Goal: Information Seeking & Learning: Learn about a topic

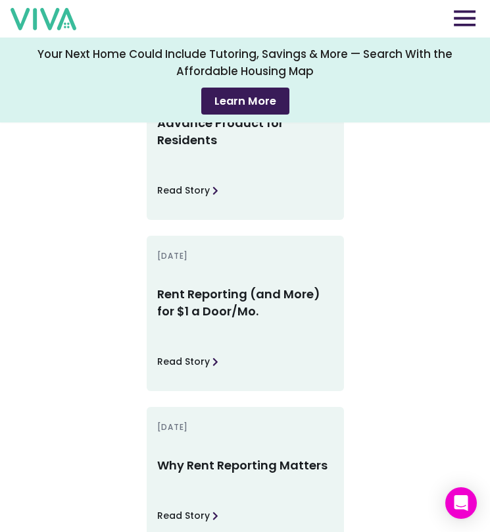
scroll to position [3149, 0]
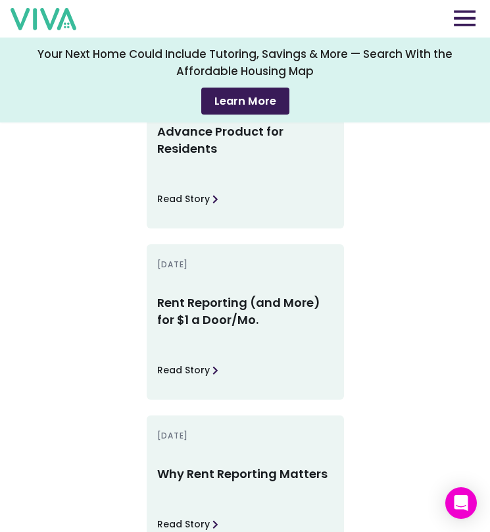
click at [473, 13] on img at bounding box center [465, 18] width 22 height 16
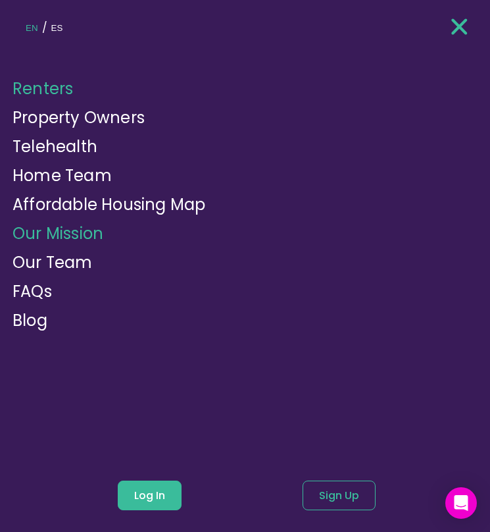
click at [63, 234] on link "Our Mission" at bounding box center [58, 234] width 91 height 22
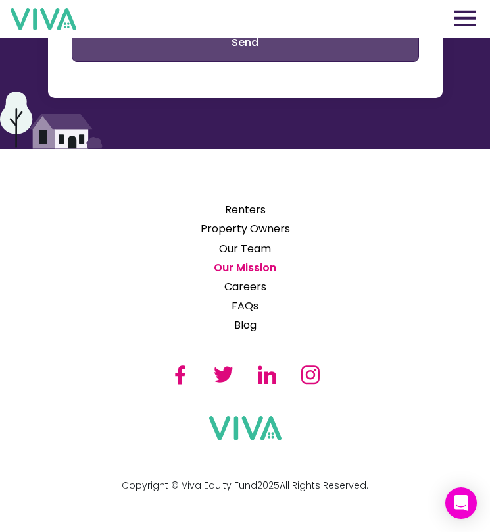
scroll to position [2782, 0]
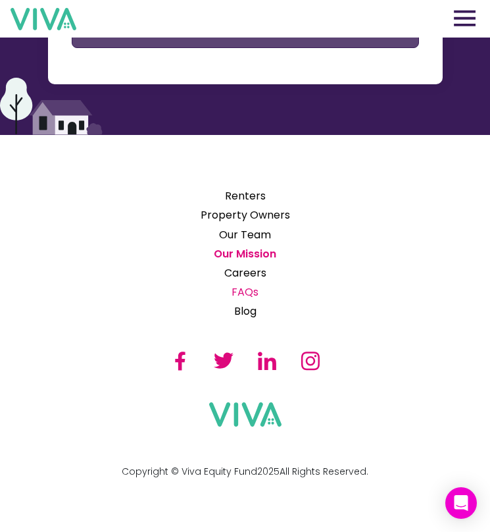
click at [249, 288] on link "FAQs" at bounding box center [246, 292] width 100 height 16
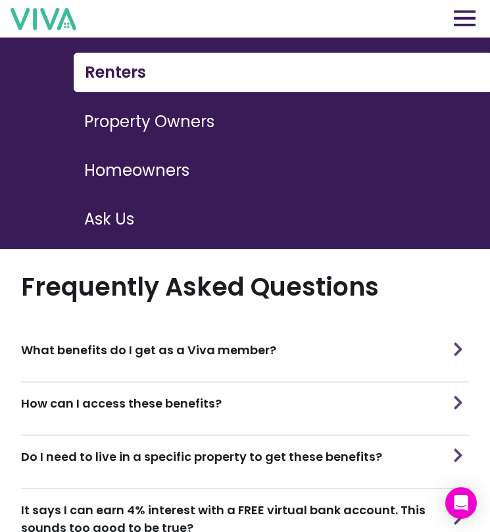
scroll to position [293, 0]
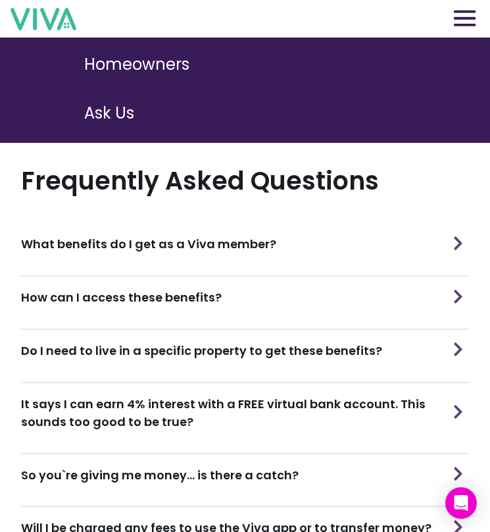
click at [205, 235] on h3 "What benefits do I get as a Viva member?" at bounding box center [148, 244] width 255 height 18
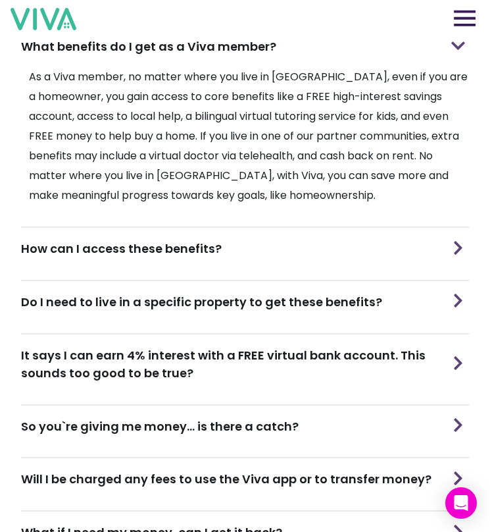
scroll to position [494, 0]
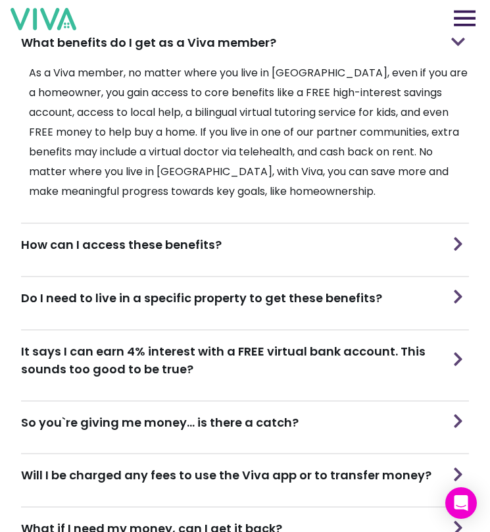
click at [284, 342] on h3 "It says I can earn 4% interest with a FREE virtual bank account. This sounds to…" at bounding box center [234, 360] width 427 height 36
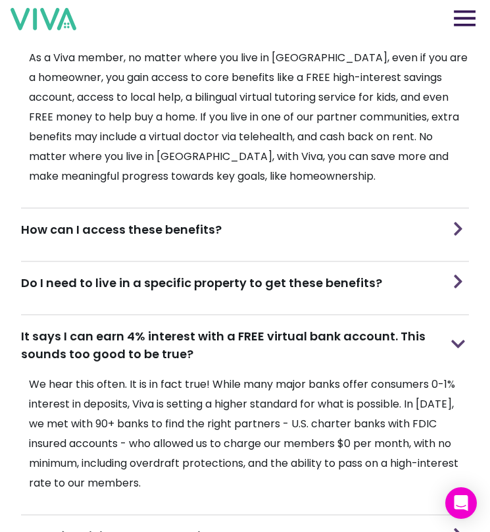
scroll to position [513, 0]
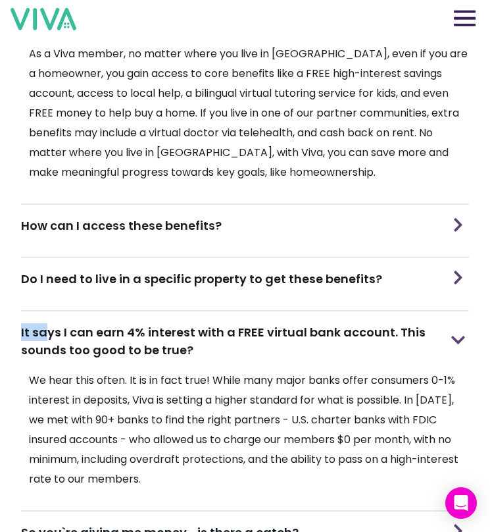
drag, startPoint x: 16, startPoint y: 316, endPoint x: 159, endPoint y: 316, distance: 142.2
click at [74, 316] on section "Frequently Asked Questions What benefits do I get as a Viva member? As a Viva m…" at bounding box center [245, 501] width 490 height 1159
click at [186, 323] on h3 "It says I can earn 4% interest with a FREE virtual bank account. This sounds to…" at bounding box center [234, 341] width 427 height 36
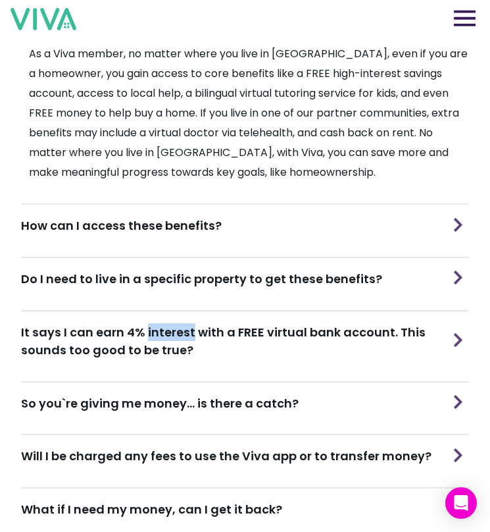
click at [186, 323] on h3 "It says I can earn 4% interest with a FREE virtual bank account. This sounds to…" at bounding box center [234, 341] width 427 height 36
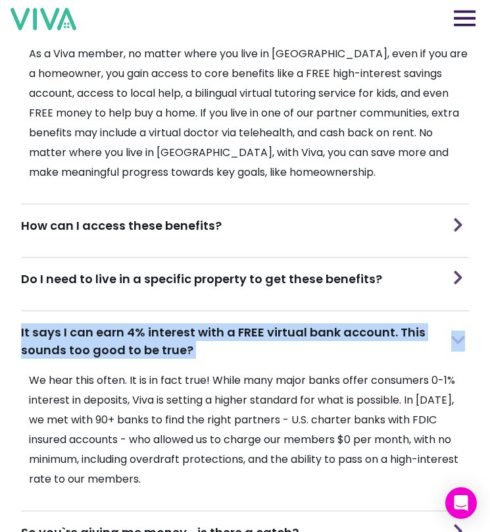
click at [186, 323] on h3 "It says I can earn 4% interest with a FREE virtual bank account. This sounds to…" at bounding box center [234, 341] width 427 height 36
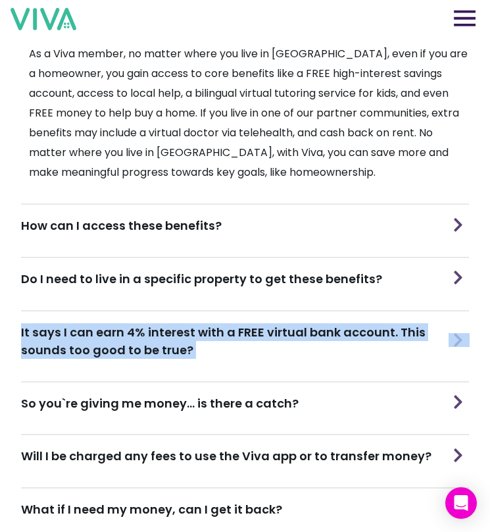
click at [186, 323] on h3 "It says I can earn 4% interest with a FREE virtual bank account. This sounds to…" at bounding box center [234, 341] width 427 height 36
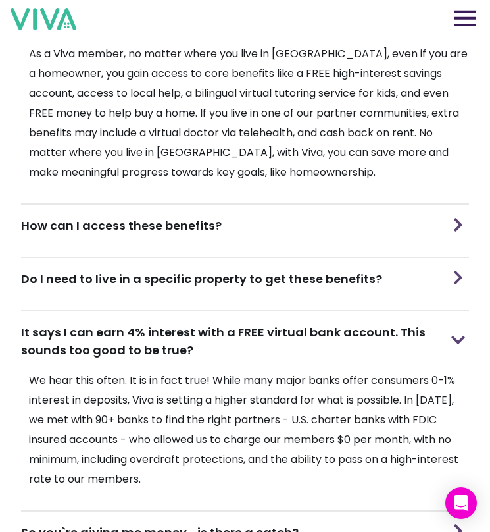
click at [251, 342] on h3 "It says I can earn 4% interest with a FREE virtual bank account. This sounds to…" at bounding box center [234, 341] width 427 height 36
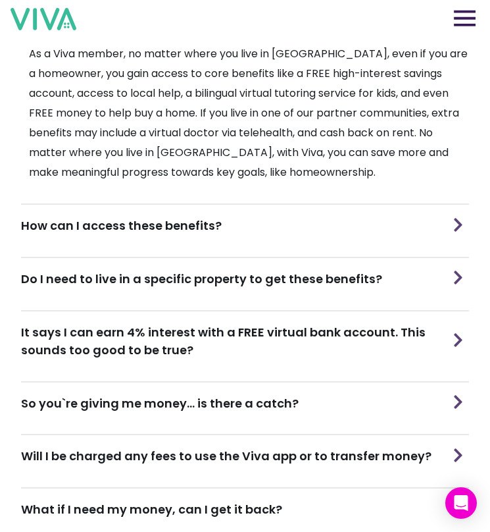
click at [240, 382] on div "So you`re giving me money... is there a catch?" at bounding box center [245, 402] width 448 height 41
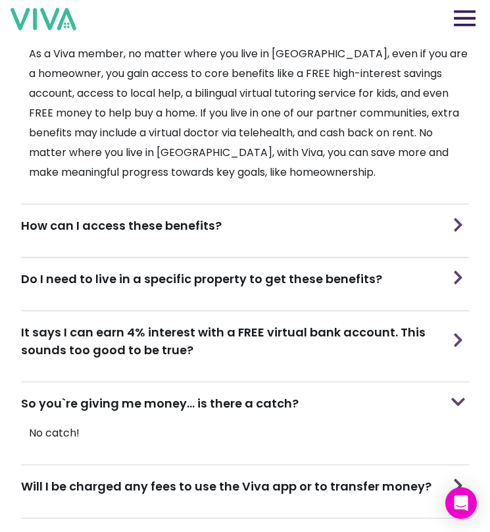
scroll to position [540, 0]
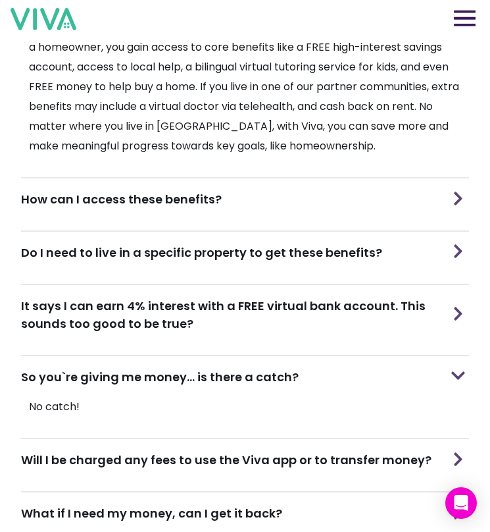
click at [240, 373] on h3 "So you`re giving me money... is there a catch?" at bounding box center [160, 377] width 278 height 18
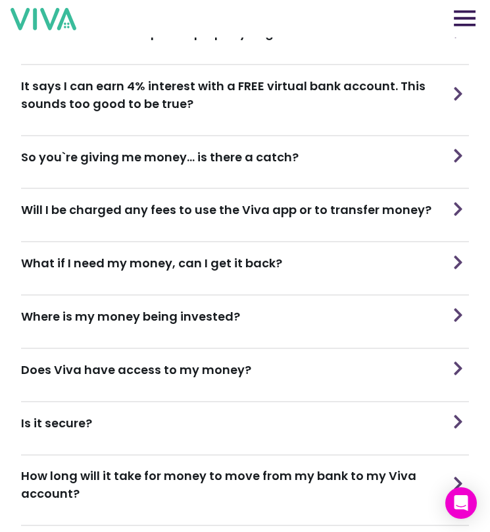
scroll to position [766, 0]
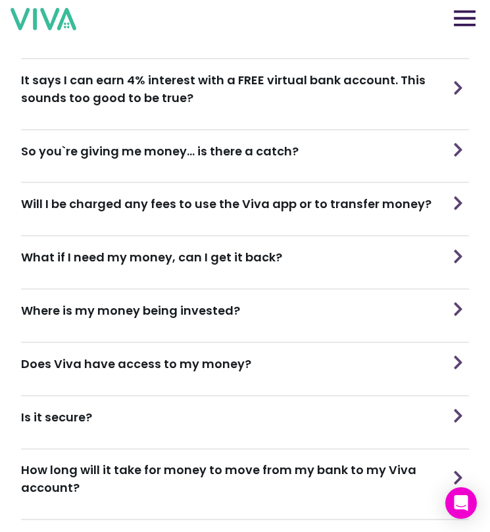
click at [246, 261] on div "What if I need my money, can I get it back?" at bounding box center [245, 256] width 448 height 41
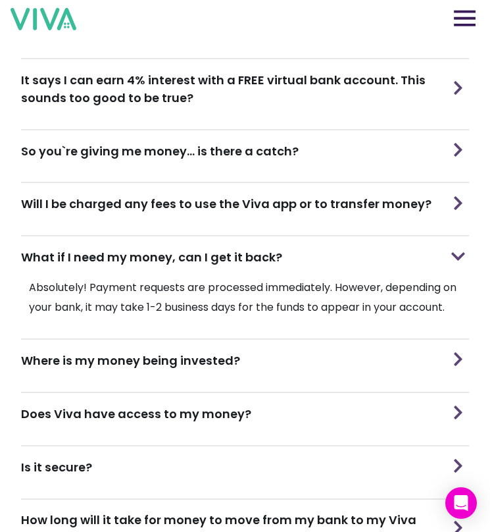
click at [226, 405] on h3 "Does Viva have access to my money?" at bounding box center [136, 414] width 230 height 18
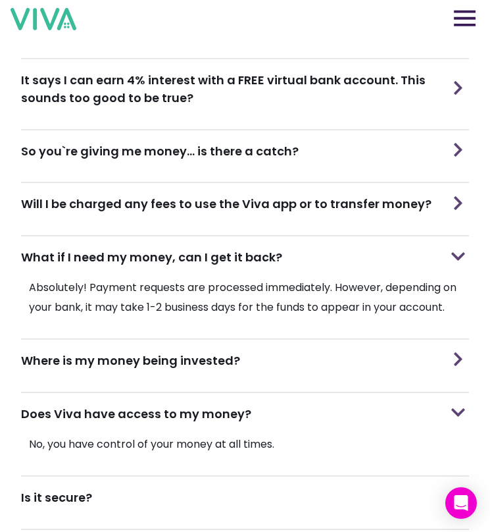
click at [226, 405] on h3 "Does Viva have access to my money?" at bounding box center [136, 414] width 230 height 18
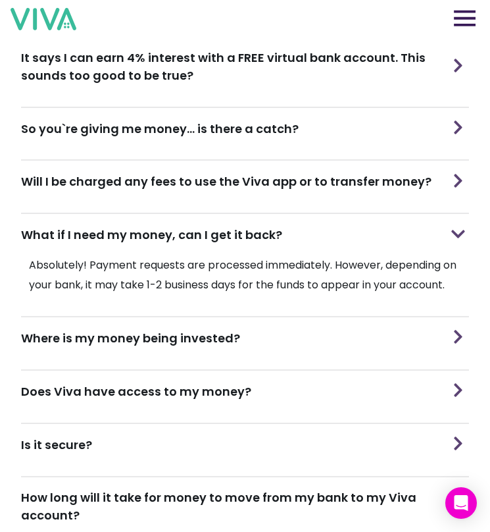
scroll to position [824, 0]
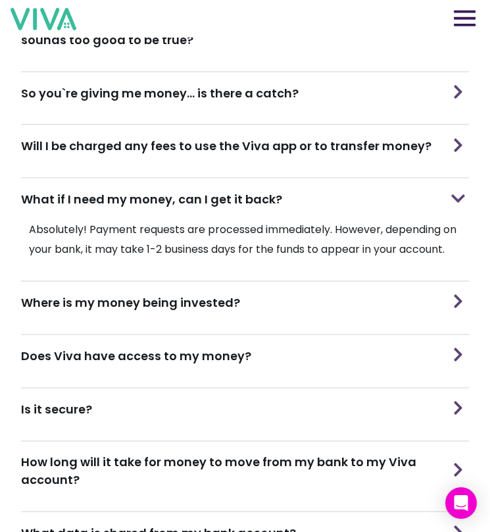
click at [218, 397] on div "Is it secure?" at bounding box center [245, 408] width 448 height 41
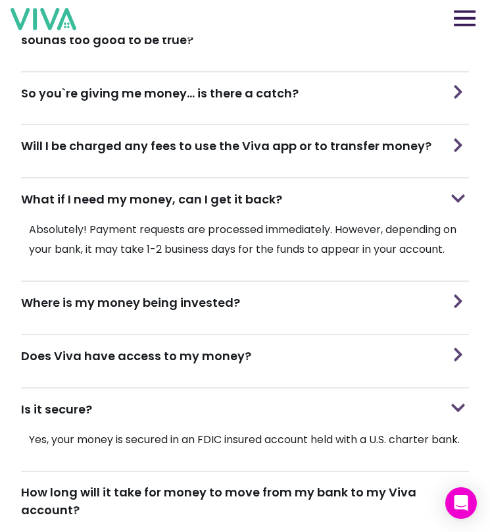
click at [218, 398] on div "Is it secure?" at bounding box center [245, 408] width 448 height 41
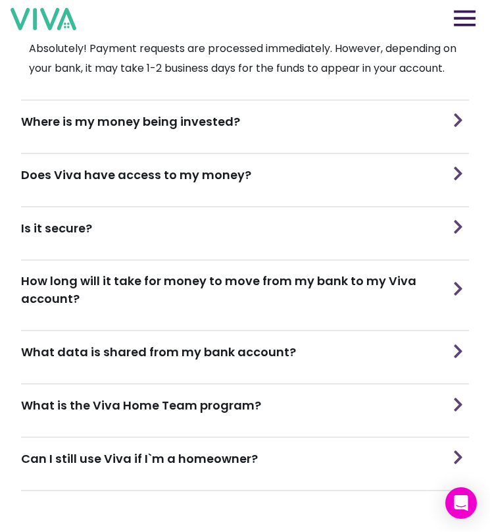
scroll to position [1012, 0]
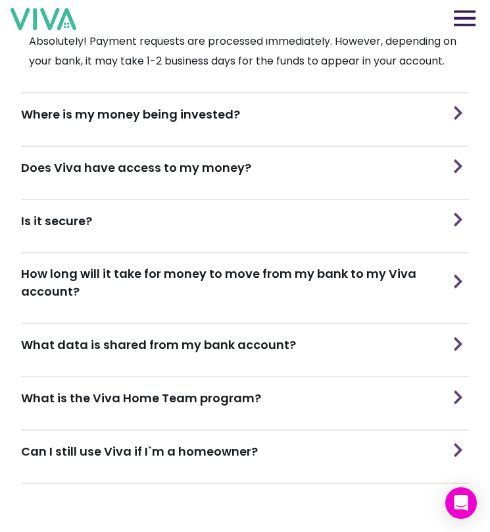
click at [213, 426] on section "What is the Viva Home Team program?" at bounding box center [245, 403] width 448 height 53
click at [211, 442] on h3 "Can I still use Viva if I`m a homeowner?" at bounding box center [139, 451] width 237 height 18
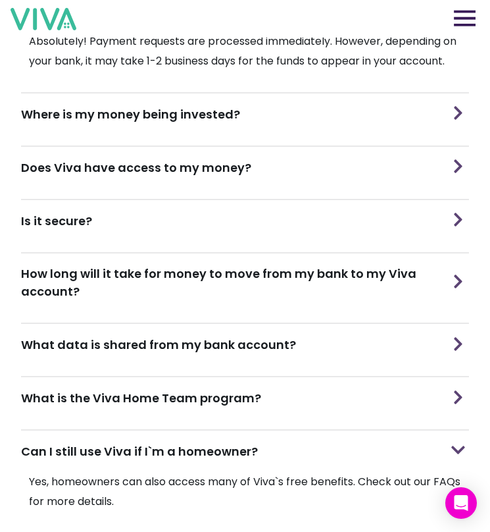
click at [211, 442] on h3 "Can I still use Viva if I`m a homeowner?" at bounding box center [139, 451] width 237 height 18
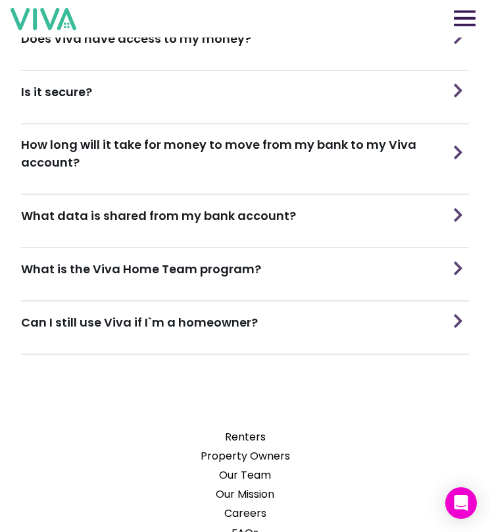
scroll to position [1072, 0]
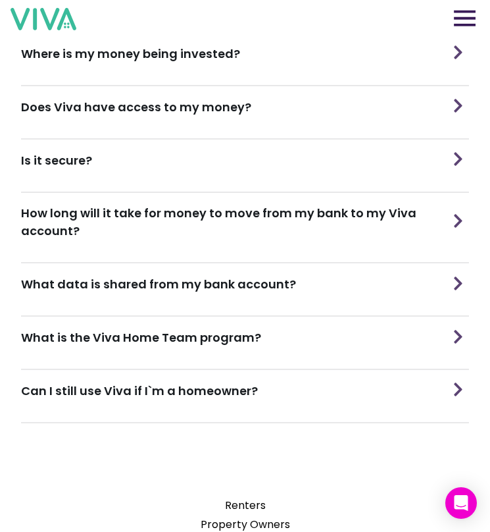
click at [195, 382] on h3 "Can I still use Viva if I`m a homeowner?" at bounding box center [139, 391] width 237 height 18
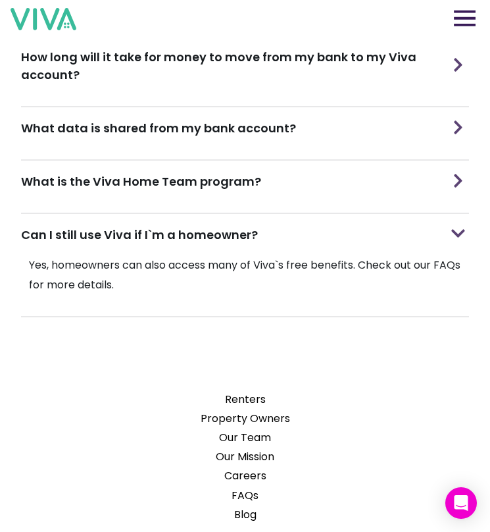
scroll to position [1227, 0]
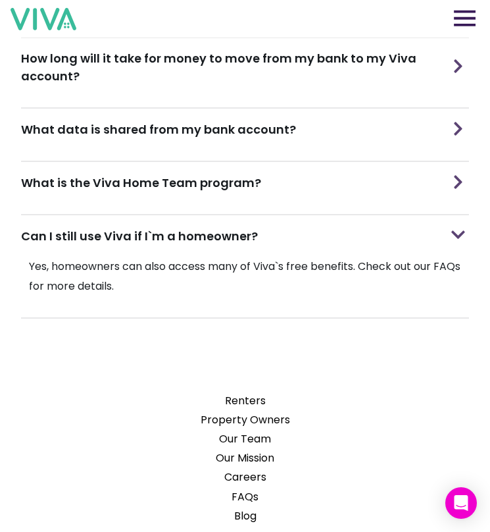
click at [184, 248] on div "Can I still use Viva if I`m a homeowner?" at bounding box center [245, 235] width 448 height 41
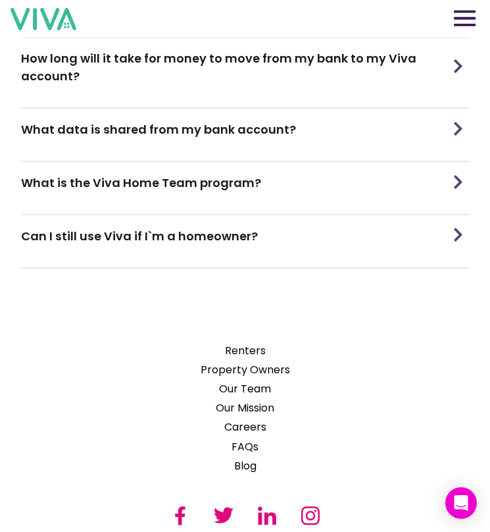
click at [172, 201] on section "What is the Viva Home Team program?" at bounding box center [245, 188] width 448 height 53
click at [163, 185] on h3 "What is the Viva Home Team program?" at bounding box center [141, 183] width 240 height 18
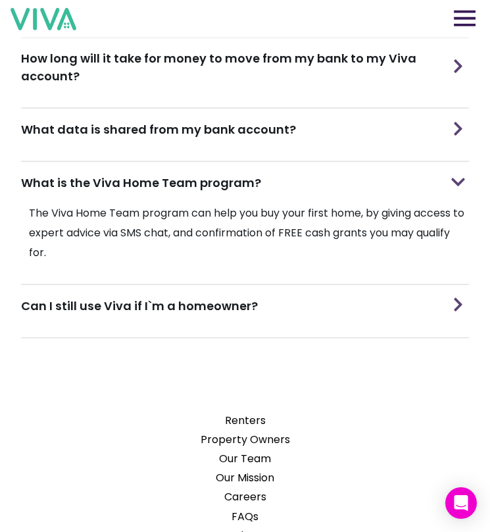
scroll to position [1166, 0]
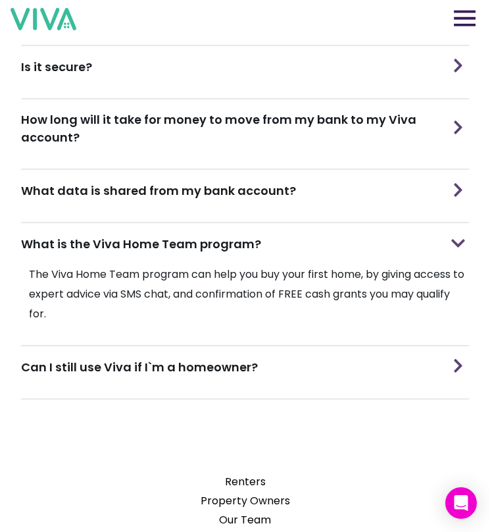
click at [185, 198] on div "What data is shared from my bank account?" at bounding box center [245, 190] width 448 height 41
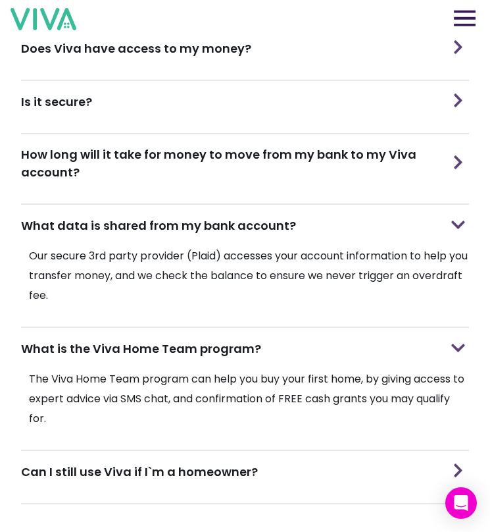
click at [179, 174] on h3 "How long will it take for money to move from my bank to my Viva account?" at bounding box center [234, 163] width 427 height 36
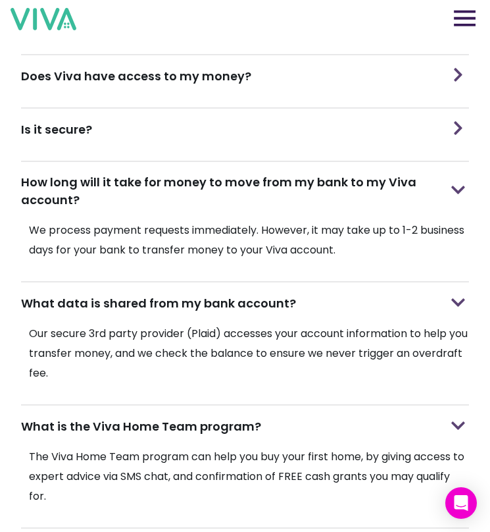
scroll to position [1076, 0]
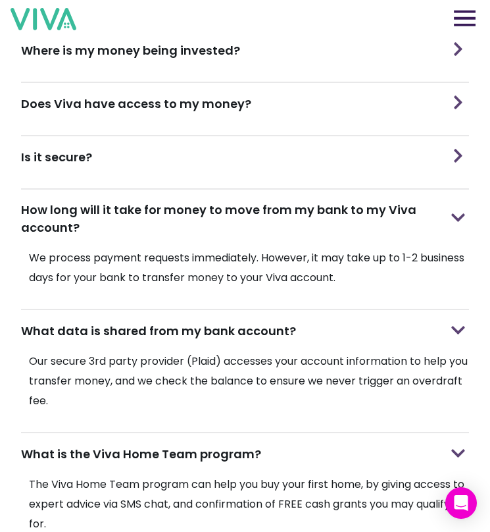
click at [184, 160] on div "Is it secure?" at bounding box center [245, 156] width 448 height 41
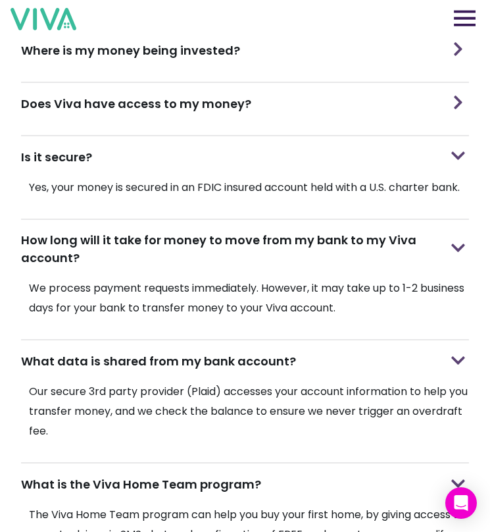
click at [188, 118] on div "Does Viva have access to my money?" at bounding box center [245, 103] width 448 height 41
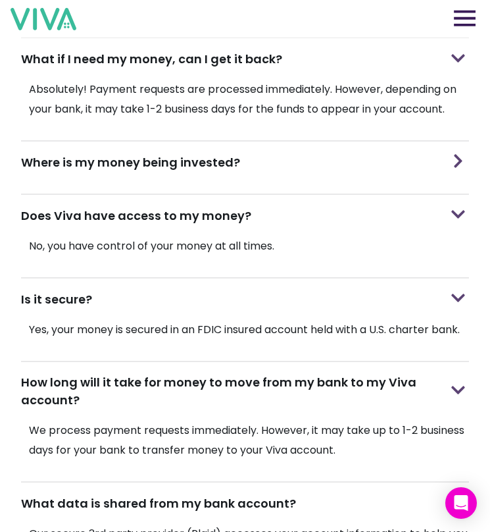
click at [182, 164] on h3 "Where is my money being invested?" at bounding box center [130, 162] width 219 height 18
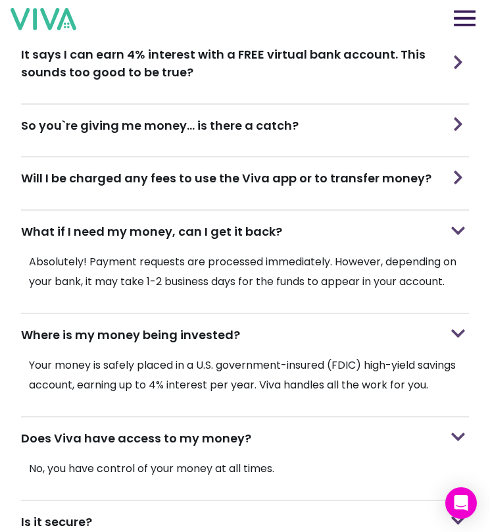
scroll to position [733, 0]
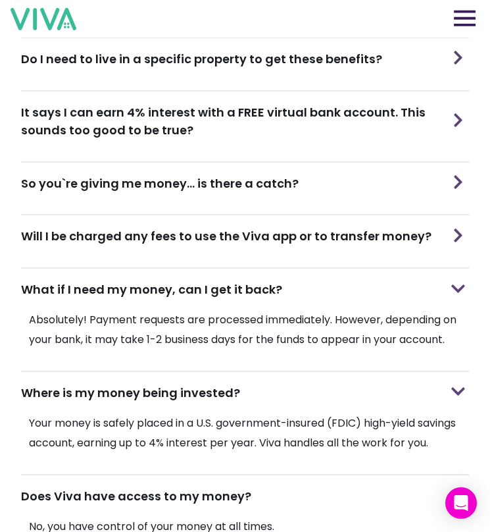
click at [159, 228] on h3 "Will I be charged any fees to use the Viva app or to transfer money?" at bounding box center [226, 236] width 411 height 18
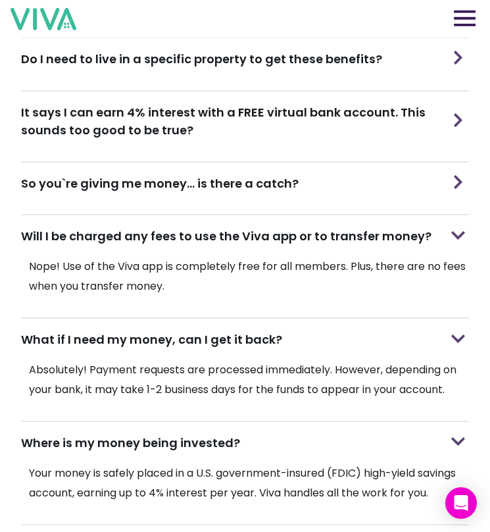
click at [168, 166] on div "So you`re giving me money... is there a catch?" at bounding box center [245, 183] width 448 height 41
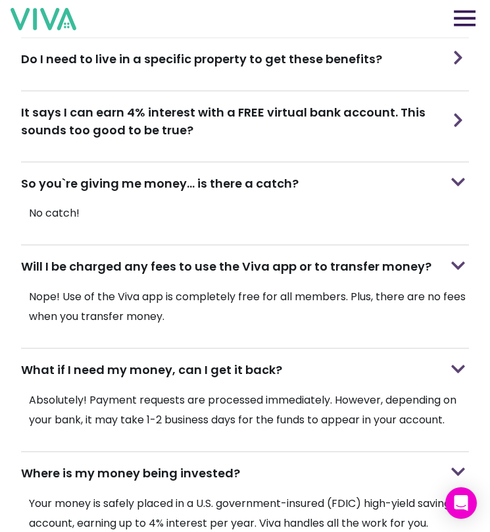
click at [169, 119] on h3 "It says I can earn 4% interest with a FREE virtual bank account. This sounds to…" at bounding box center [234, 121] width 427 height 36
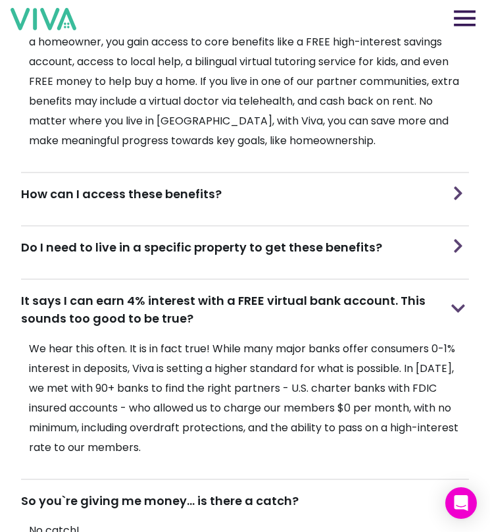
scroll to position [535, 0]
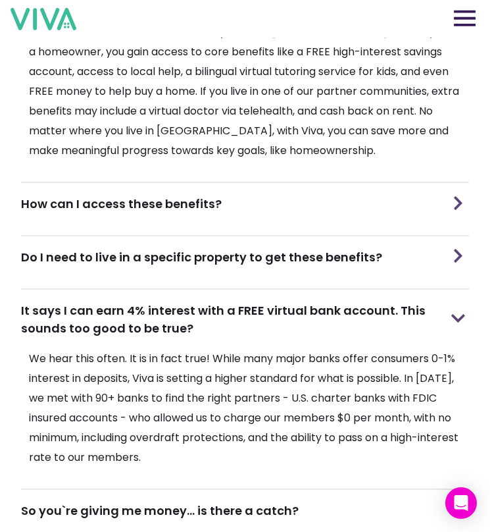
click at [197, 267] on div "Do I need to live in a specific property to get these benefits?" at bounding box center [245, 256] width 448 height 41
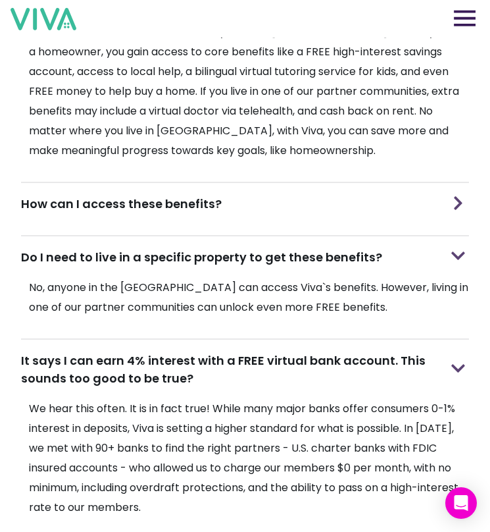
click at [212, 183] on div "How can I access these benefits?" at bounding box center [245, 203] width 448 height 41
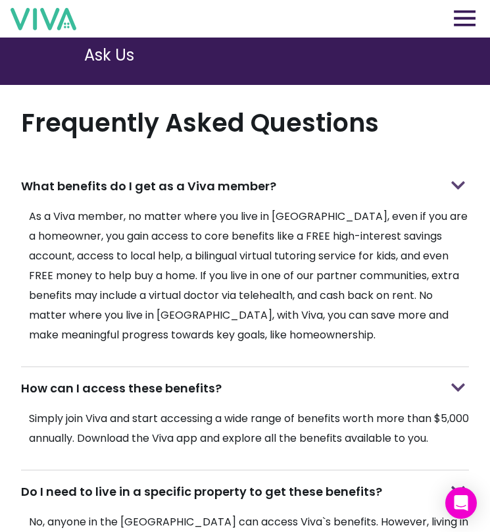
scroll to position [306, 0]
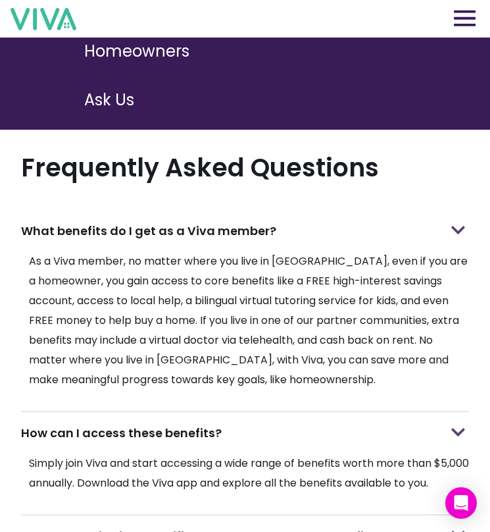
click at [181, 275] on p "As a Viva member, no matter where you live in [GEOGRAPHIC_DATA], even if you ar…" at bounding box center [245, 320] width 448 height 138
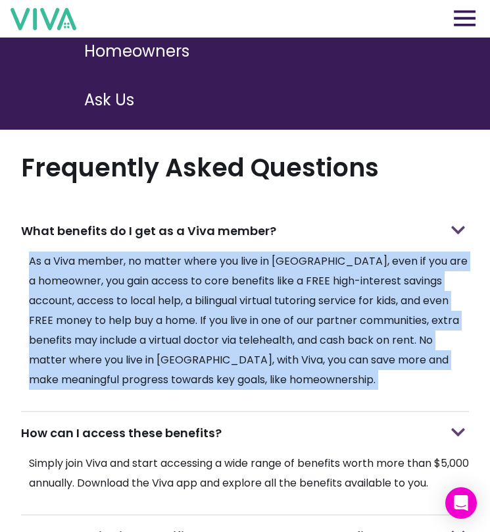
click at [181, 275] on p "As a Viva member, no matter where you live in [GEOGRAPHIC_DATA], even if you ar…" at bounding box center [245, 320] width 448 height 138
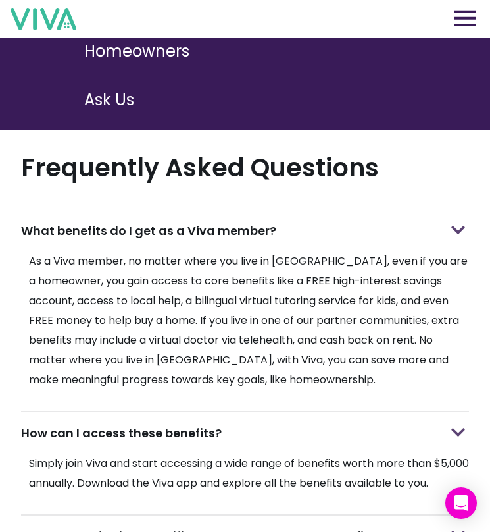
click at [178, 298] on p "As a Viva member, no matter where you live in [GEOGRAPHIC_DATA], even if you ar…" at bounding box center [245, 320] width 448 height 138
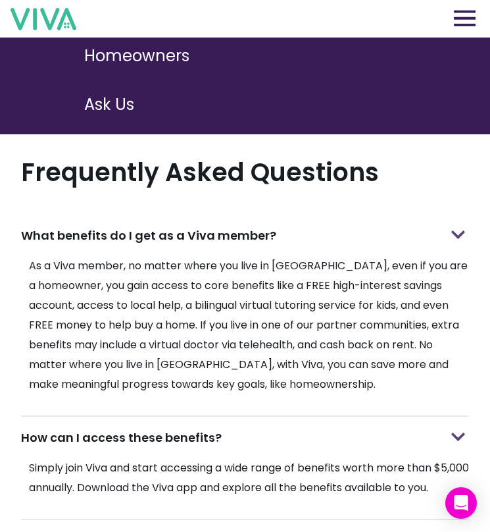
scroll to position [213, 0]
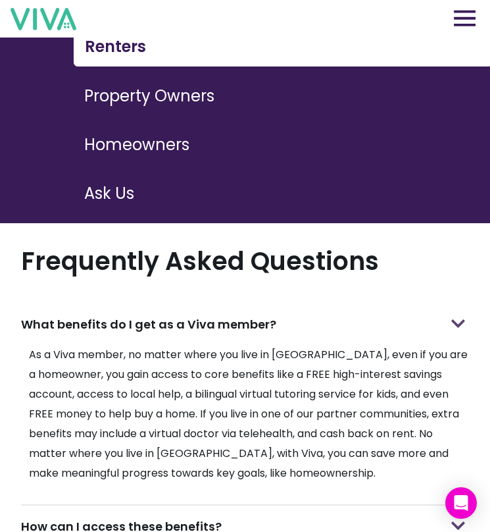
click at [167, 132] on button "Homeowners" at bounding box center [282, 145] width 417 height 38
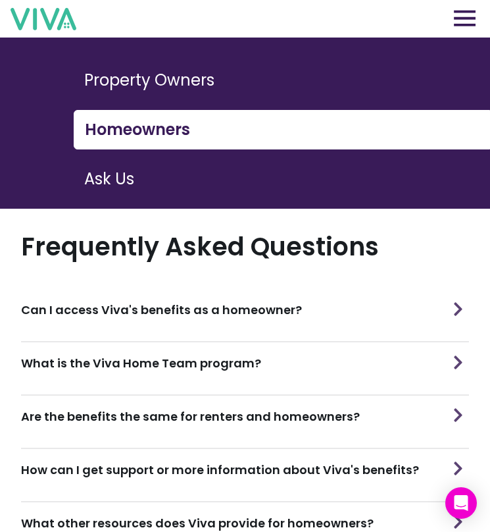
scroll to position [243, 0]
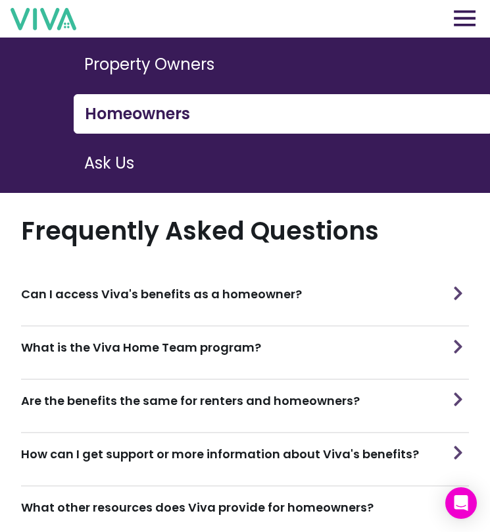
click at [187, 327] on div "What is the Viva Home Team program?" at bounding box center [245, 347] width 448 height 41
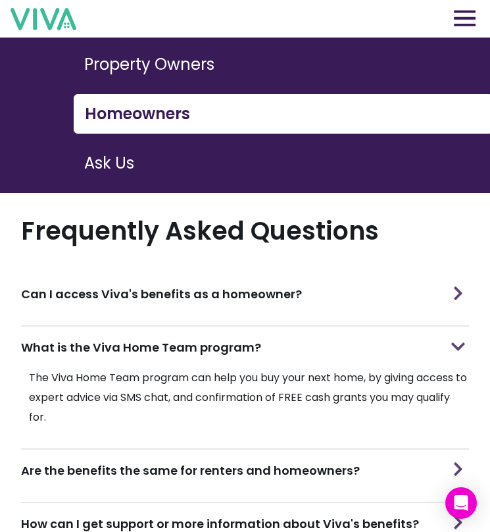
click at [187, 327] on div "What is the Viva Home Team program?" at bounding box center [245, 347] width 448 height 41
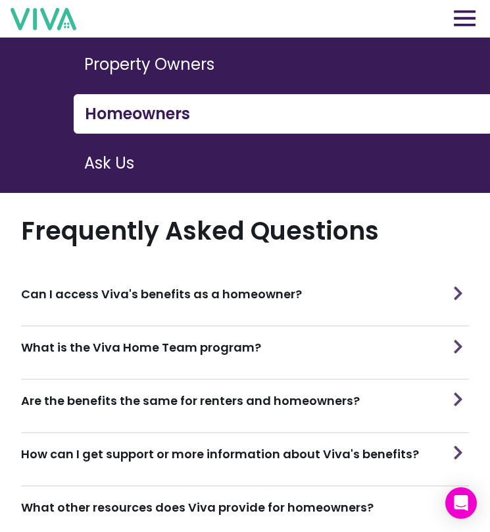
scroll to position [197, 0]
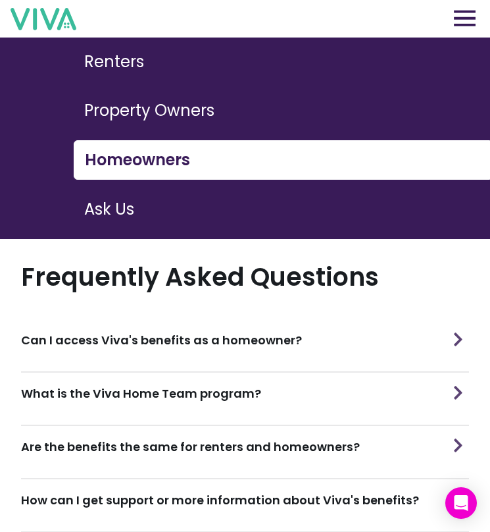
click at [139, 75] on button "Renters" at bounding box center [282, 62] width 417 height 38
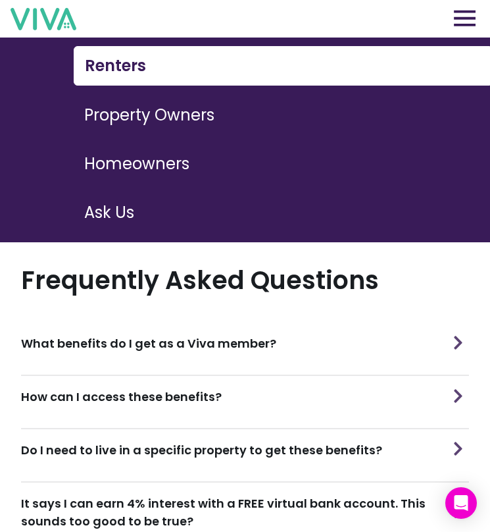
scroll to position [296, 0]
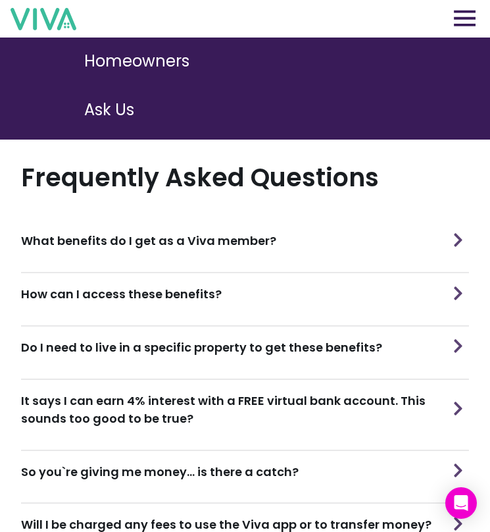
click at [144, 232] on h3 "What benefits do I get as a Viva member?" at bounding box center [148, 241] width 255 height 18
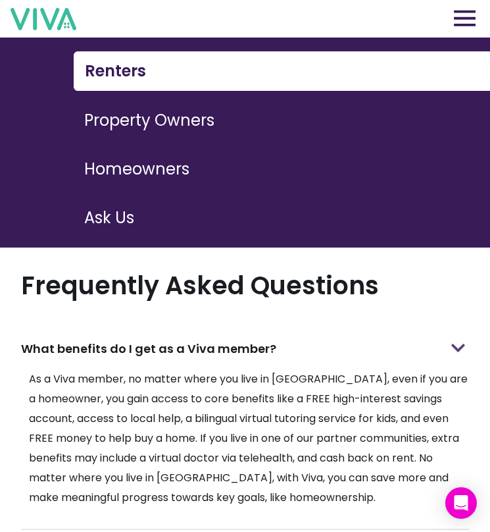
scroll to position [306, 0]
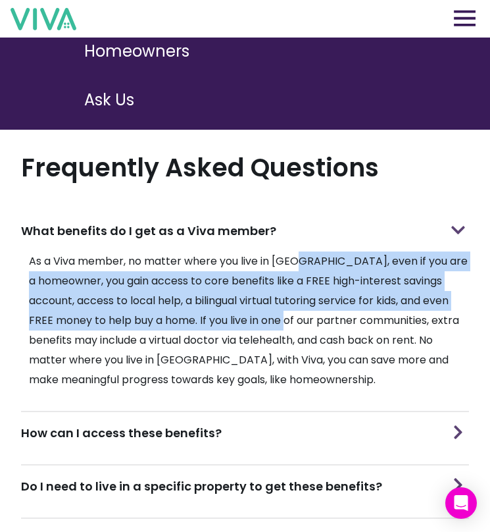
drag, startPoint x: 302, startPoint y: 245, endPoint x: 337, endPoint y: 318, distance: 81.0
click at [338, 317] on p "As a Viva member, no matter where you live in [GEOGRAPHIC_DATA], even if you ar…" at bounding box center [245, 320] width 448 height 138
click at [337, 318] on p "As a Viva member, no matter where you live in [GEOGRAPHIC_DATA], even if you ar…" at bounding box center [245, 320] width 448 height 138
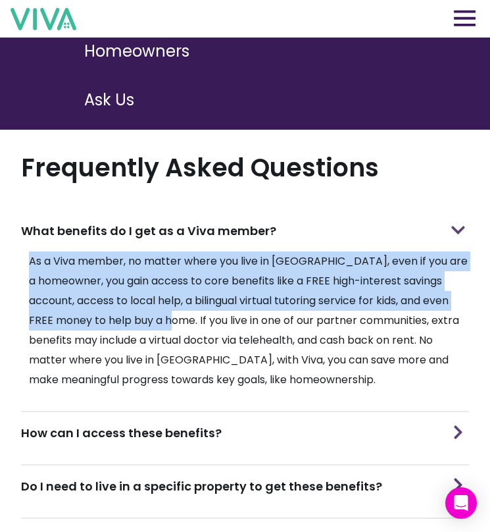
drag, startPoint x: 28, startPoint y: 255, endPoint x: 220, endPoint y: 305, distance: 198.6
click at [220, 305] on p "As a Viva member, no matter where you live in [GEOGRAPHIC_DATA], even if you ar…" at bounding box center [245, 320] width 448 height 138
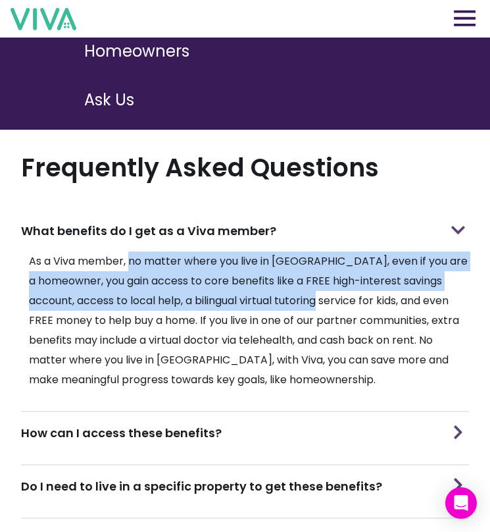
drag, startPoint x: 132, startPoint y: 250, endPoint x: 365, endPoint y: 294, distance: 236.5
click at [368, 296] on p "As a Viva member, no matter where you live in [GEOGRAPHIC_DATA], even if you ar…" at bounding box center [245, 320] width 448 height 138
click at [365, 294] on p "As a Viva member, no matter where you live in [GEOGRAPHIC_DATA], even if you ar…" at bounding box center [245, 320] width 448 height 138
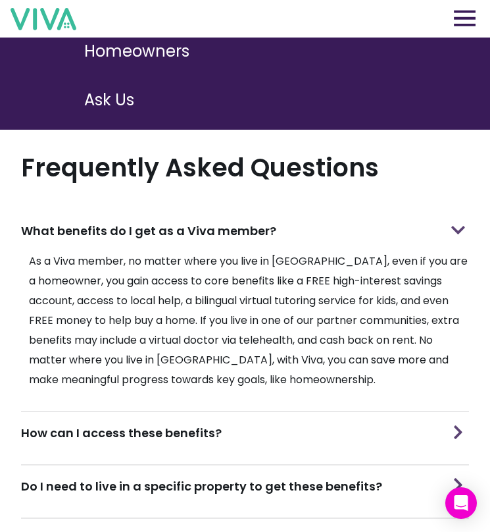
scroll to position [486, 0]
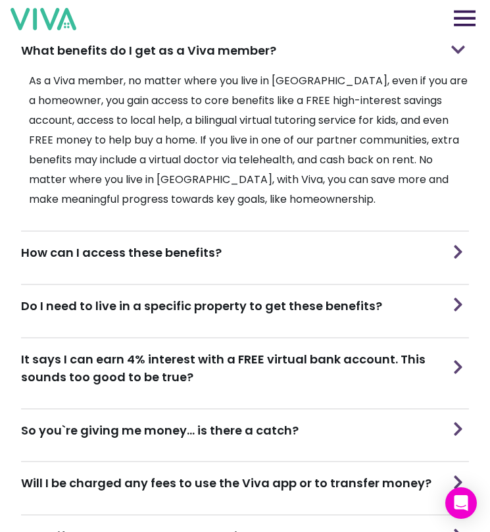
click at [256, 352] on h3 "It says I can earn 4% interest with a FREE virtual bank account. This sounds to…" at bounding box center [234, 368] width 427 height 36
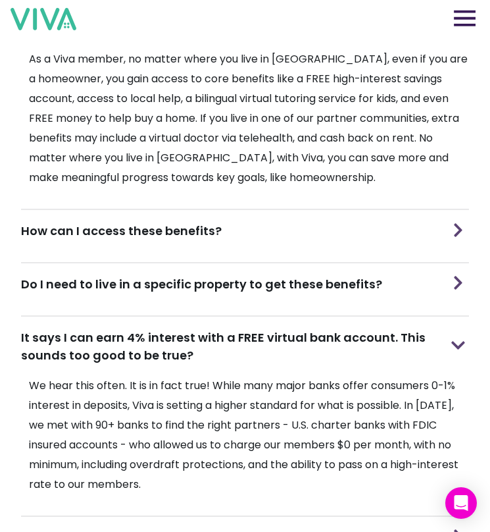
scroll to position [516, 0]
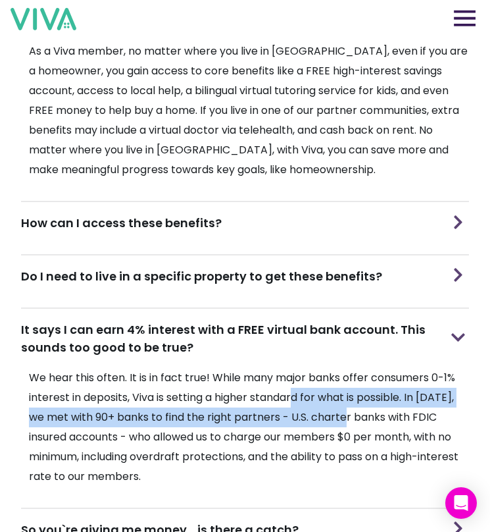
drag, startPoint x: 296, startPoint y: 392, endPoint x: 336, endPoint y: 415, distance: 46.0
click at [336, 415] on p "We hear this often. It is in fact true! While many major banks offer consumers …" at bounding box center [245, 427] width 448 height 118
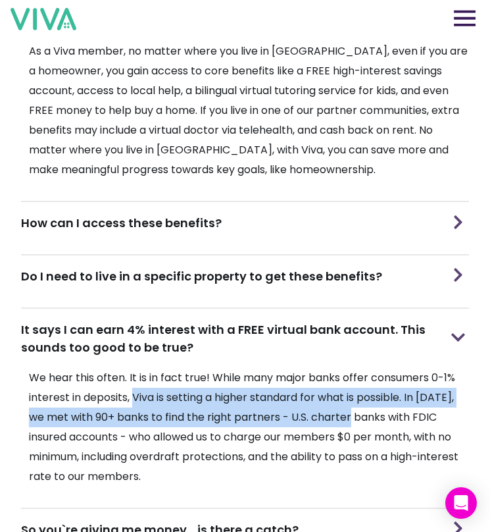
drag, startPoint x: 134, startPoint y: 384, endPoint x: 345, endPoint y: 419, distance: 213.4
click at [345, 419] on p "We hear this often. It is in fact true! While many major banks offer consumers …" at bounding box center [245, 427] width 448 height 118
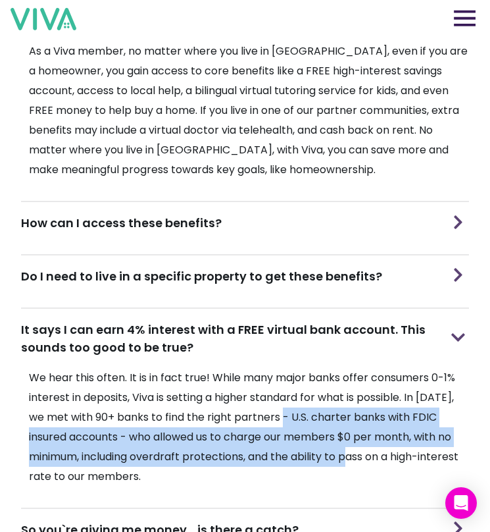
drag, startPoint x: 276, startPoint y: 407, endPoint x: 366, endPoint y: 459, distance: 103.8
click at [366, 459] on p "We hear this often. It is in fact true! While many major banks offer consumers …" at bounding box center [245, 427] width 448 height 118
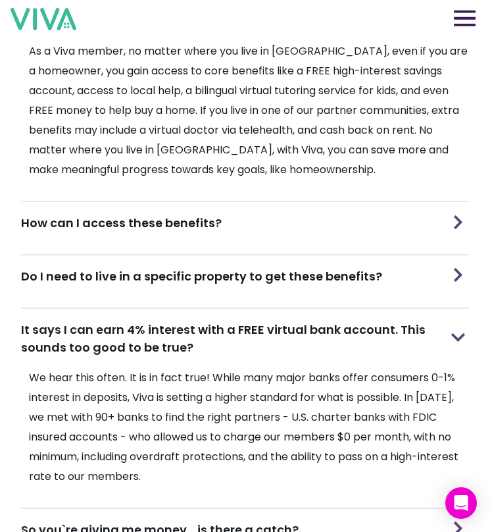
click at [365, 463] on p "We hear this often. It is in fact true! While many major banks offer consumers …" at bounding box center [245, 427] width 448 height 118
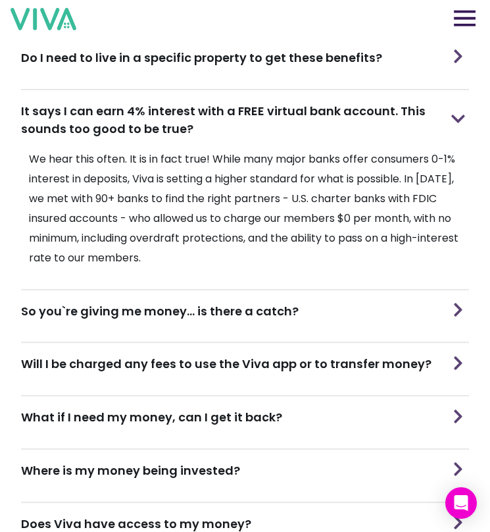
scroll to position [739, 0]
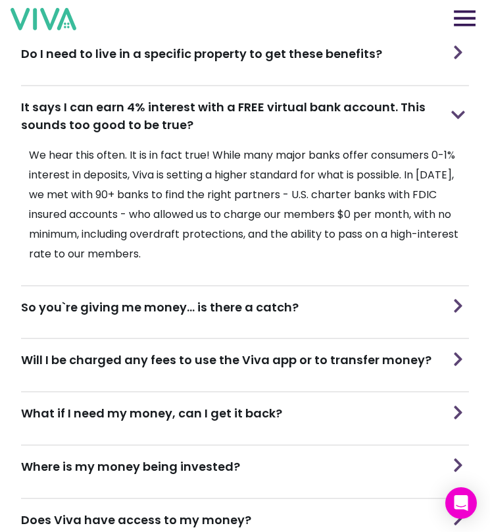
click at [357, 358] on h3 "Will I be charged any fees to use the Viva app or to transfer money?" at bounding box center [226, 360] width 411 height 18
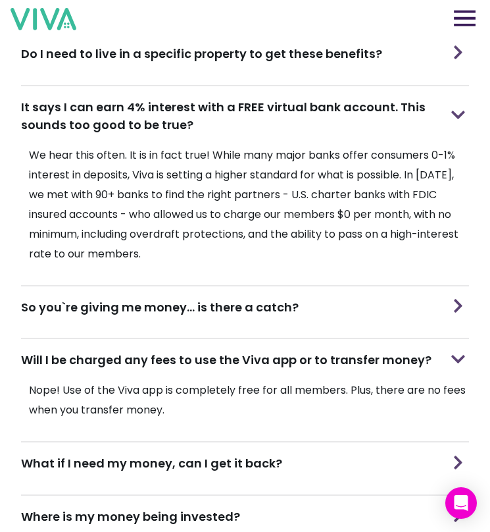
click at [365, 319] on div "So you`re giving me money... is there a catch?" at bounding box center [245, 306] width 448 height 41
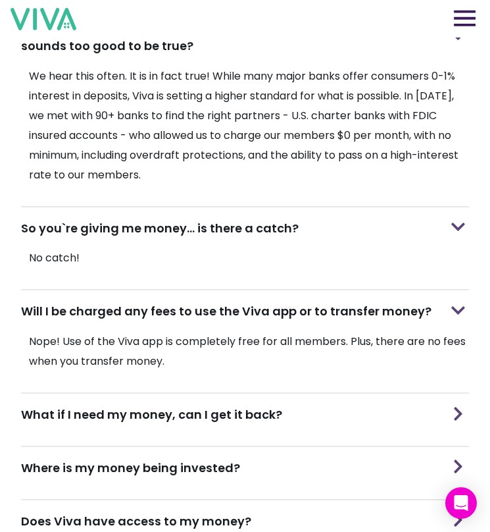
scroll to position [856, 0]
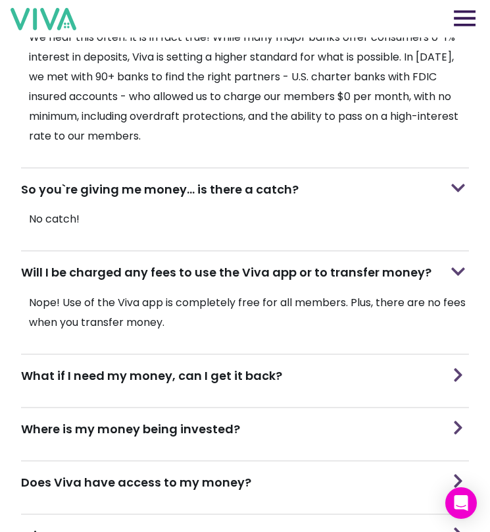
click at [288, 374] on div "What if I need my money, can I get it back?" at bounding box center [245, 375] width 448 height 41
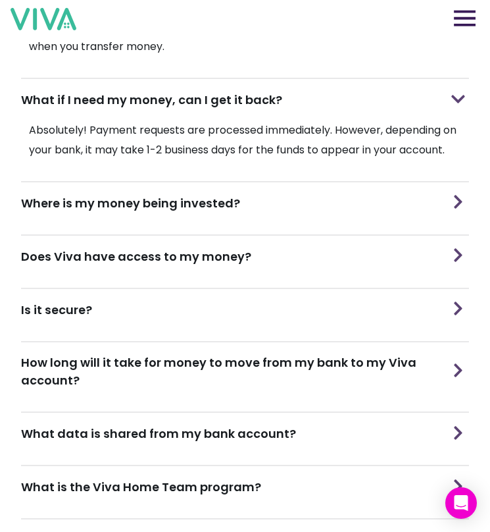
scroll to position [1241, 0]
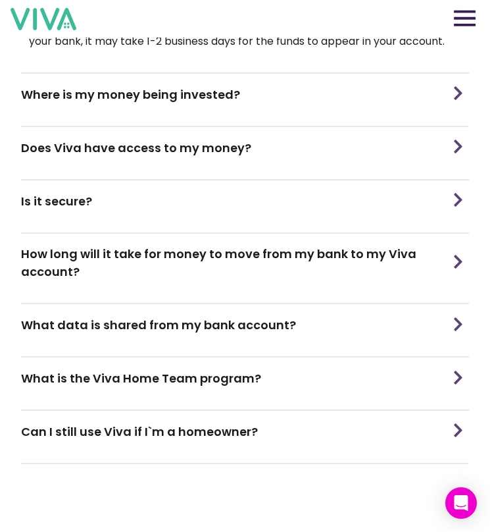
click at [145, 369] on h3 "What is the Viva Home Team program?" at bounding box center [141, 378] width 240 height 18
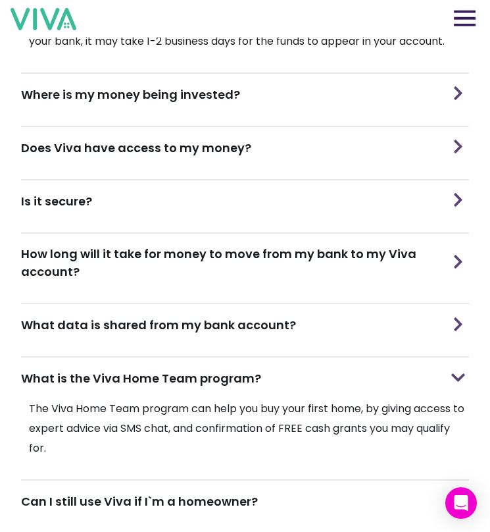
click at [145, 325] on h3 "What data is shared from my bank account?" at bounding box center [158, 325] width 275 height 18
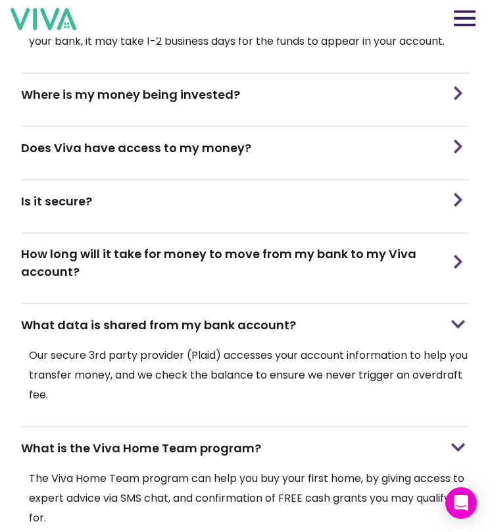
click at [107, 354] on p "Our secure 3rd party provider (Plaid) accesses your account information to help…" at bounding box center [245, 375] width 448 height 59
click at [136, 373] on p "Our secure 3rd party provider (Plaid) accesses your account information to help…" at bounding box center [245, 375] width 448 height 59
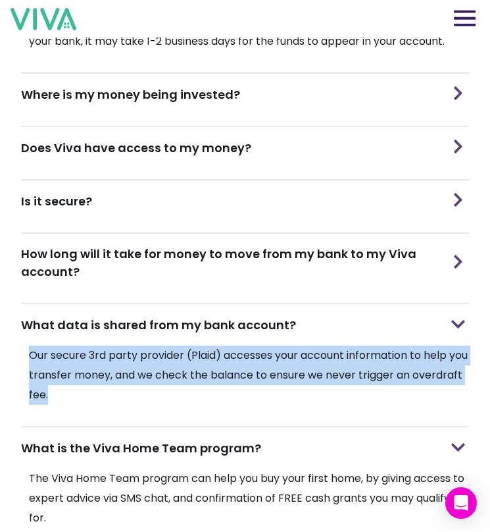
drag, startPoint x: 155, startPoint y: 387, endPoint x: 29, endPoint y: 353, distance: 130.9
click at [29, 353] on p "Our secure 3rd party provider (Plaid) accesses your account information to help…" at bounding box center [245, 375] width 448 height 59
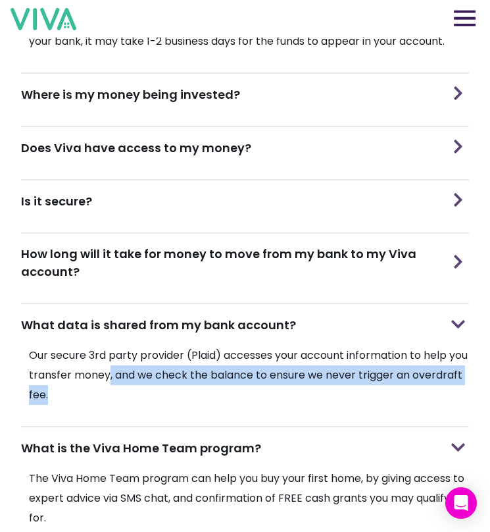
drag, startPoint x: 315, startPoint y: 390, endPoint x: 131, endPoint y: 369, distance: 185.5
click at [131, 369] on p "Our secure 3rd party provider (Plaid) accesses your account information to help…" at bounding box center [245, 375] width 448 height 59
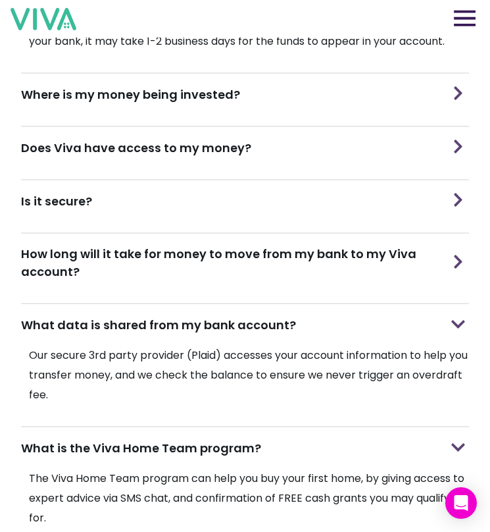
click at [145, 371] on p "Our secure 3rd party provider (Plaid) accesses your account information to help…" at bounding box center [245, 375] width 448 height 59
click at [215, 346] on p "Our secure 3rd party provider (Plaid) accesses your account information to help…" at bounding box center [245, 375] width 448 height 59
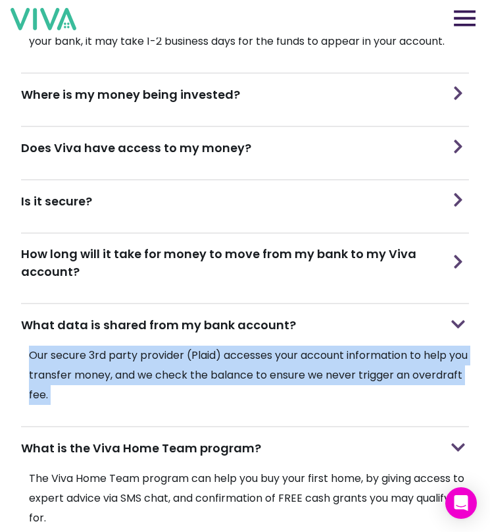
click at [215, 346] on p "Our secure 3rd party provider (Plaid) accesses your account information to help…" at bounding box center [245, 375] width 448 height 59
click at [282, 372] on p "Our secure 3rd party provider (Plaid) accesses your account information to help…" at bounding box center [245, 375] width 448 height 59
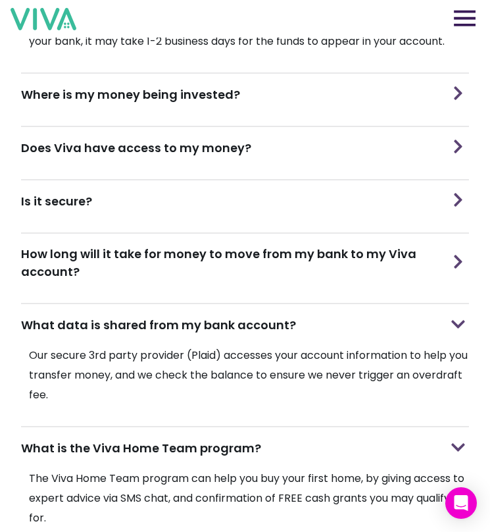
click at [180, 181] on div "Is it secure?" at bounding box center [245, 200] width 448 height 41
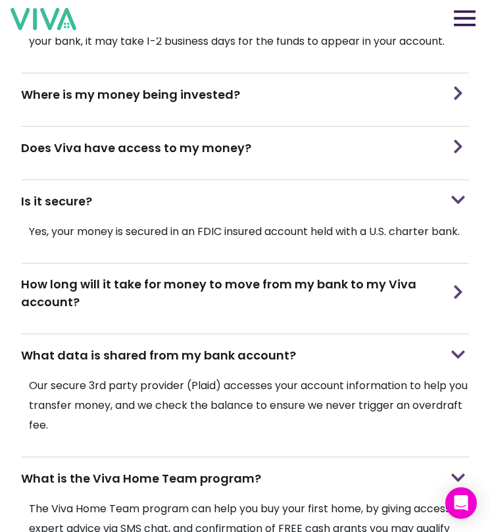
click at [255, 275] on h3 "How long will it take for money to move from my bank to my Viva account?" at bounding box center [234, 293] width 427 height 36
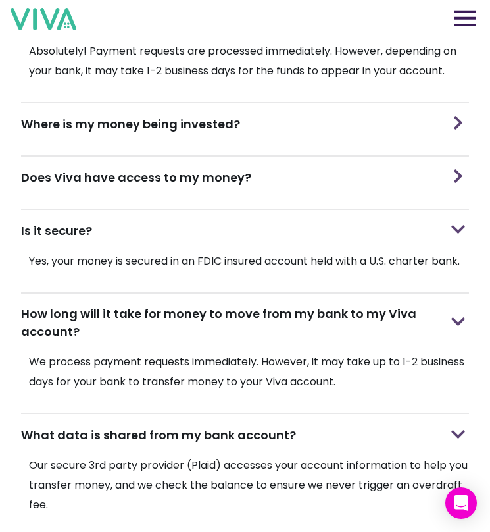
scroll to position [1195, 0]
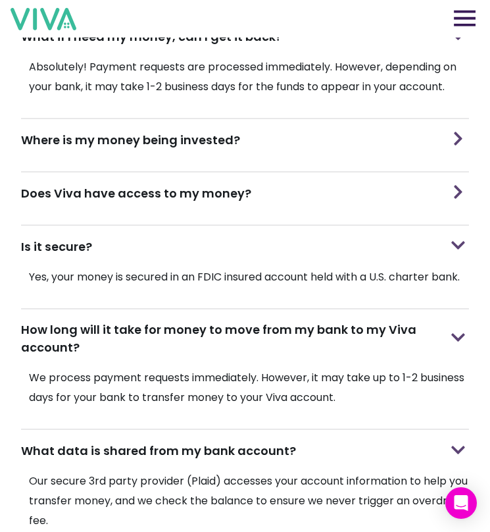
click at [338, 145] on div "Where is my money being invested?" at bounding box center [245, 139] width 448 height 41
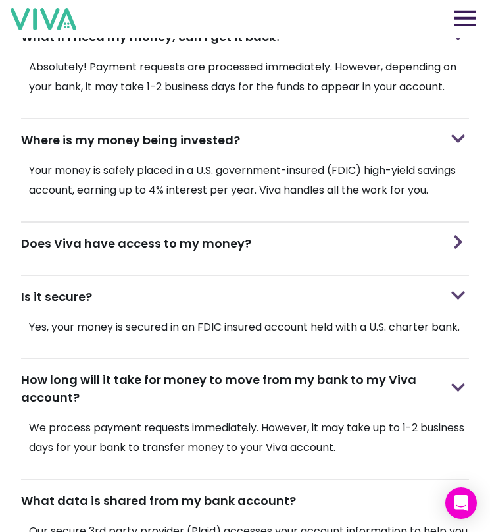
click at [364, 236] on div "Does Viva have access to my money?" at bounding box center [245, 243] width 448 height 41
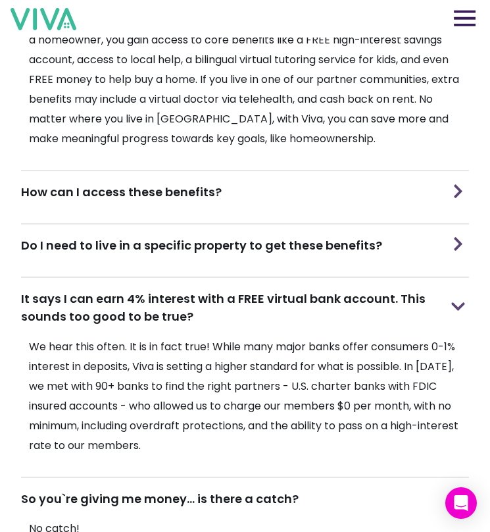
scroll to position [548, 0]
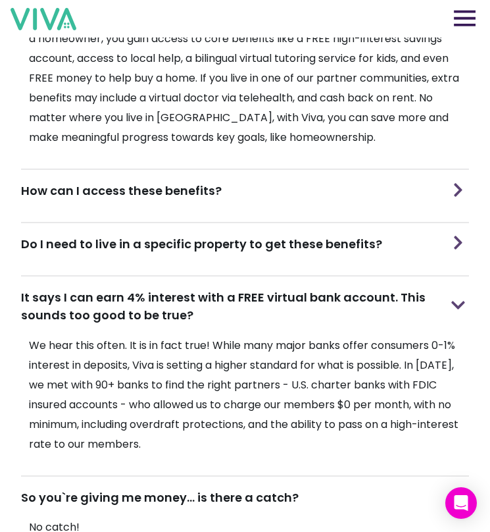
click at [378, 181] on div "How can I access these benefits?" at bounding box center [245, 190] width 448 height 41
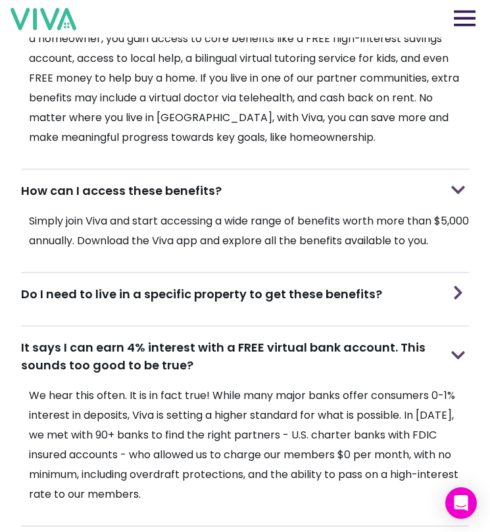
click at [414, 310] on div "Do I need to live in a specific property to get these benefits?" at bounding box center [245, 293] width 448 height 41
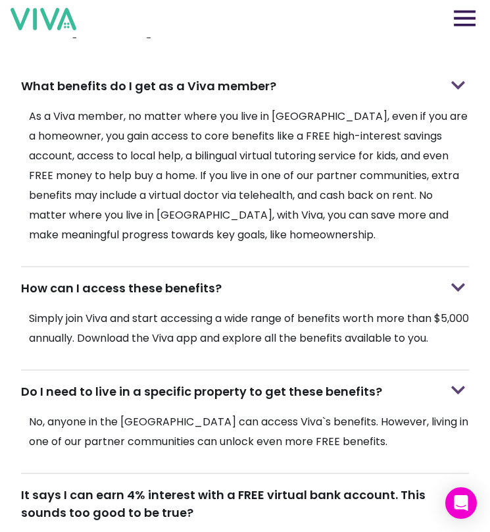
scroll to position [0, 0]
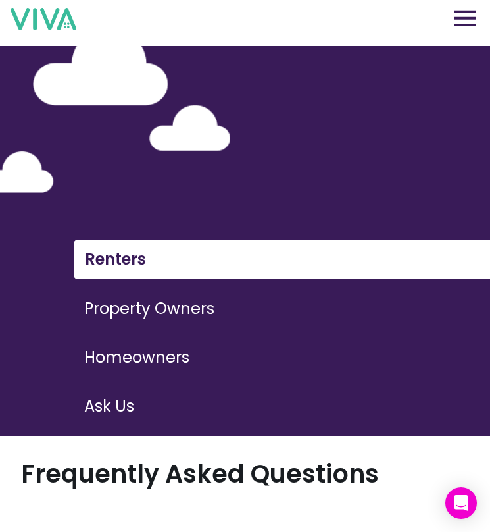
click at [140, 310] on button "Property Owners" at bounding box center [282, 309] width 417 height 38
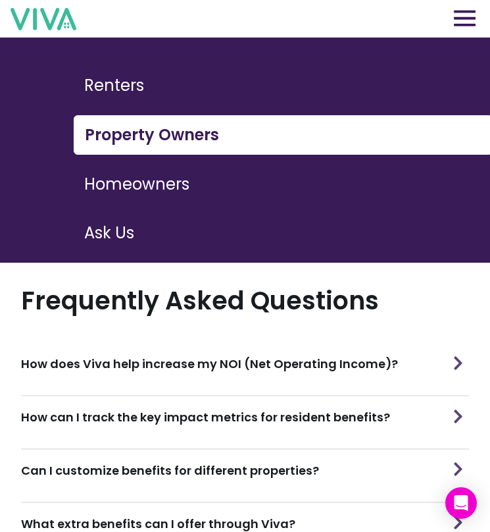
scroll to position [207, 0]
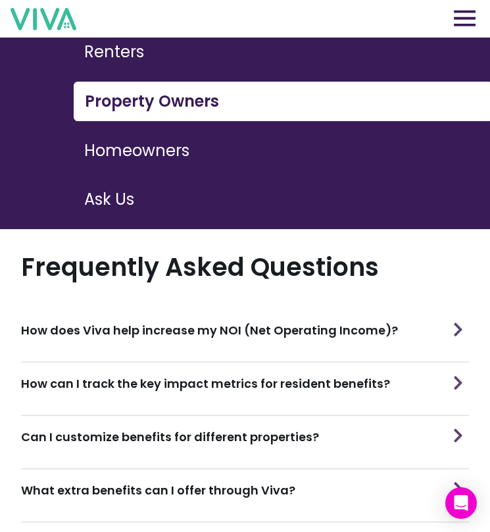
click at [193, 153] on button "Homeowners" at bounding box center [282, 151] width 417 height 38
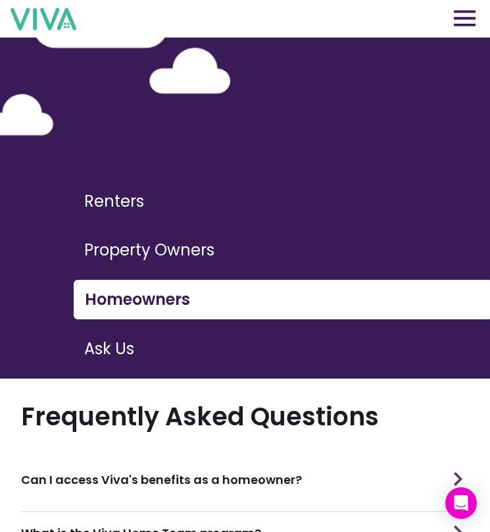
scroll to position [160, 0]
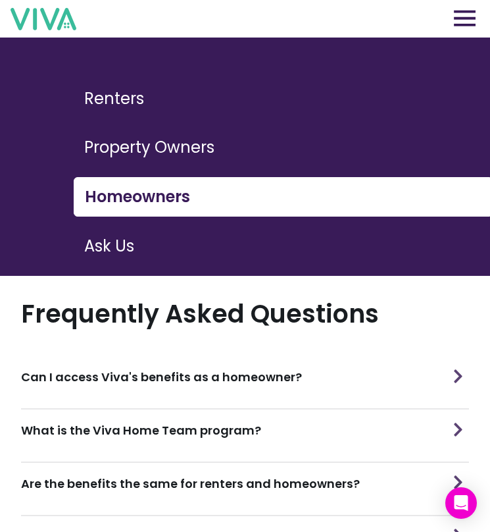
click at [194, 372] on h3 "Can I access Viva's benefits as a homeowner?" at bounding box center [161, 377] width 281 height 18
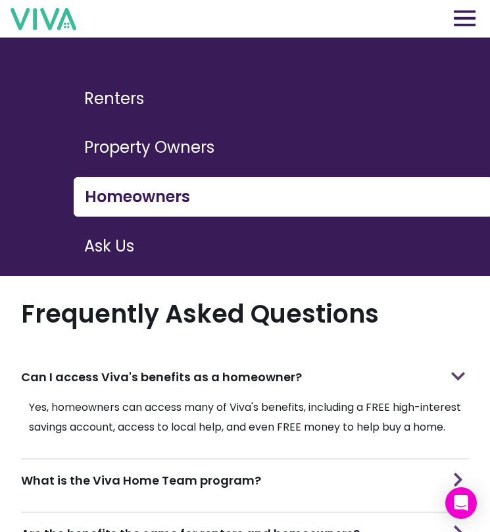
scroll to position [287, 0]
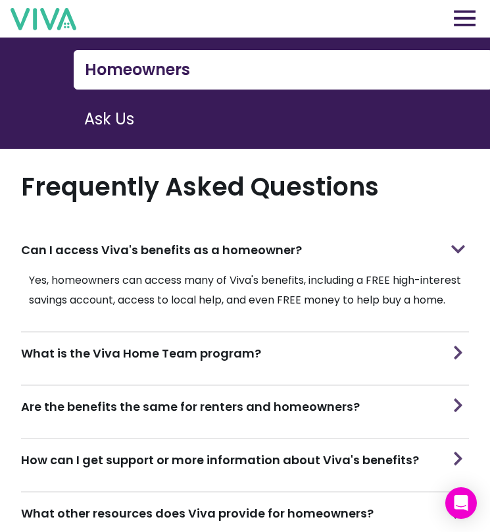
click at [192, 344] on h3 "What is the Viva Home Team program?" at bounding box center [141, 353] width 240 height 18
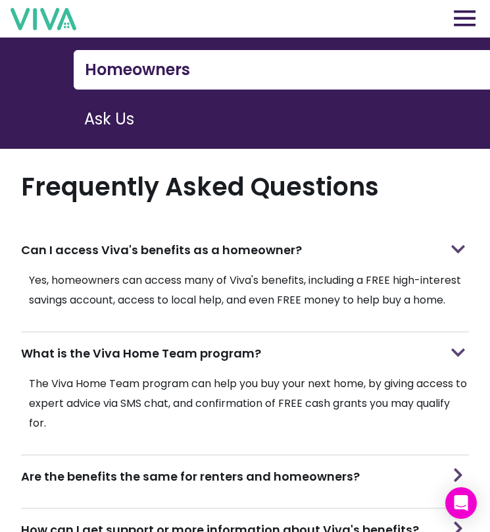
drag, startPoint x: 199, startPoint y: 448, endPoint x: 199, endPoint y: 440, distance: 7.2
click at [199, 456] on div "Are the benefits the same for renters and homeowners?" at bounding box center [245, 476] width 448 height 41
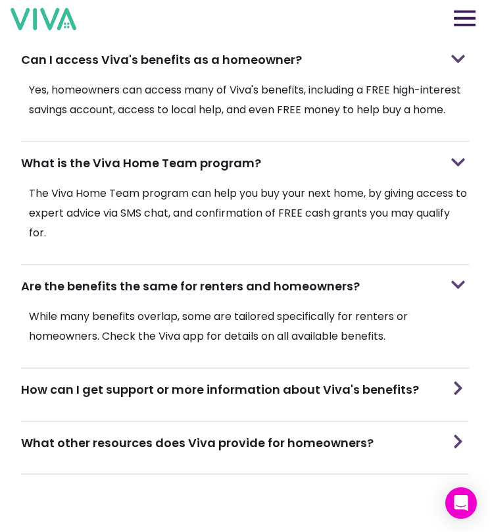
scroll to position [479, 0]
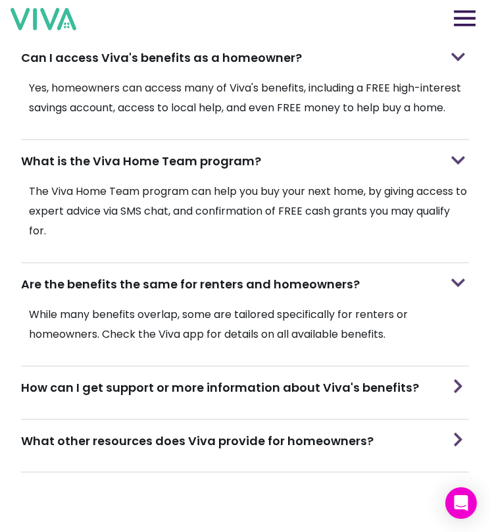
click at [182, 397] on div "How can I get support or more information about Viva's benefits?" at bounding box center [245, 387] width 448 height 41
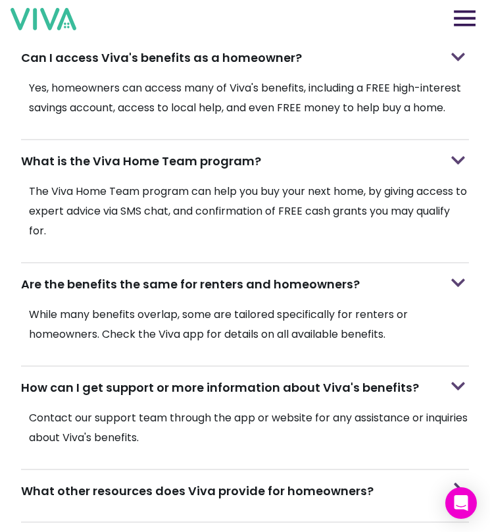
click at [186, 483] on h3 "What other resources does Viva provide for homeowners?" at bounding box center [197, 491] width 353 height 18
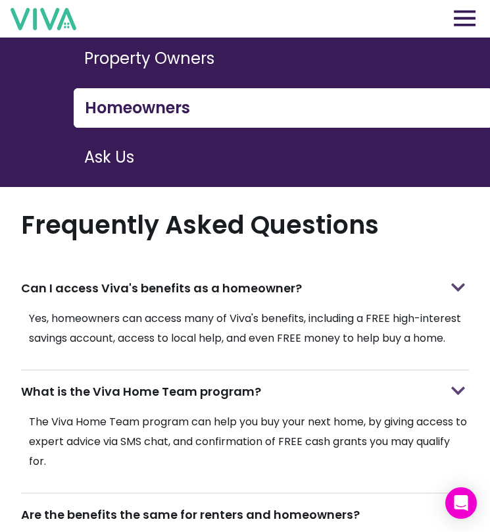
scroll to position [0, 0]
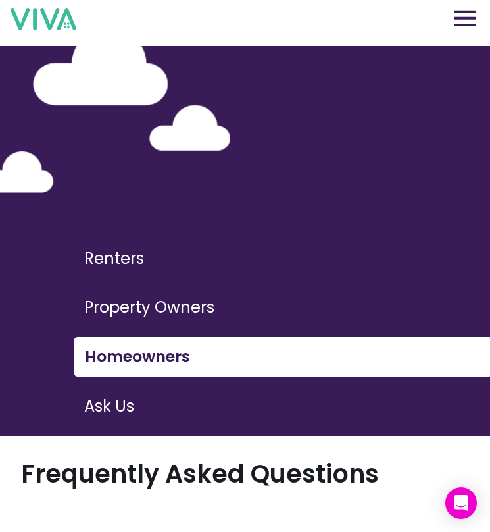
click at [113, 306] on button "Property Owners" at bounding box center [282, 307] width 417 height 38
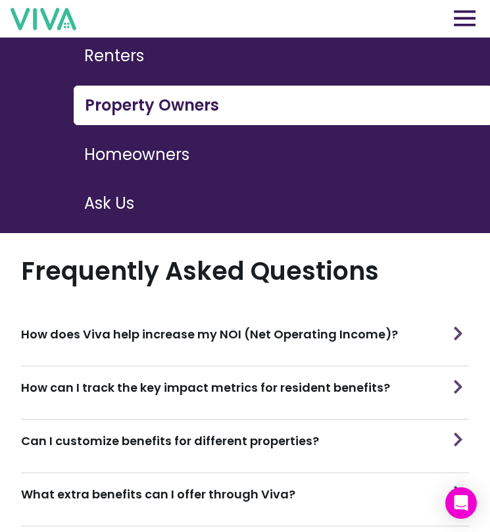
scroll to position [240, 0]
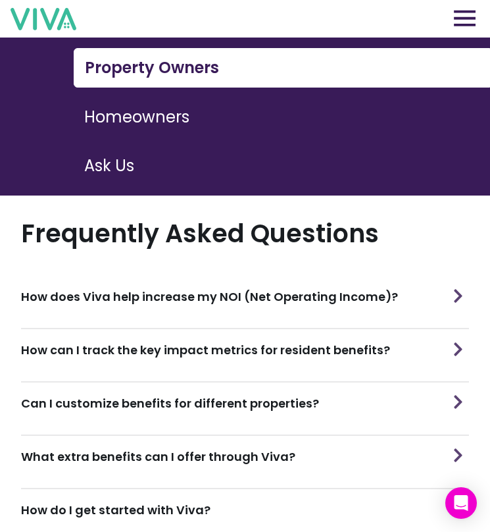
click at [172, 352] on div "How can I track the key impact metrics for resident benefits?" at bounding box center [245, 349] width 448 height 41
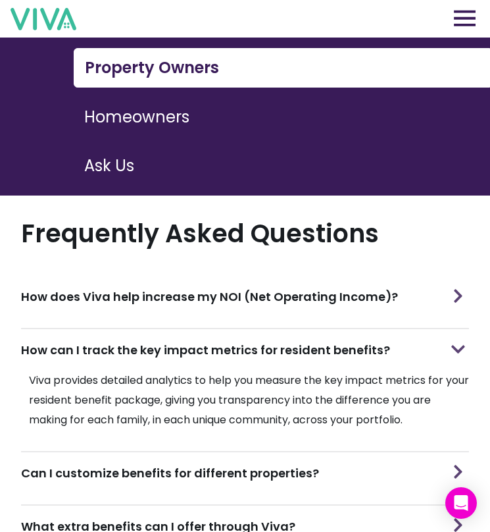
scroll to position [274, 0]
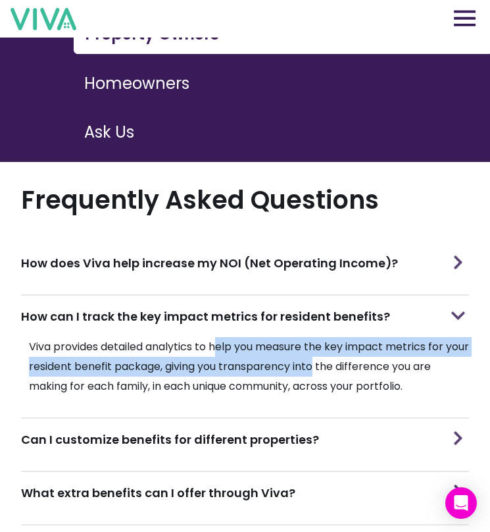
drag, startPoint x: 219, startPoint y: 342, endPoint x: 344, endPoint y: 362, distance: 126.1
click at [344, 362] on p "Viva provides detailed analytics to help you measure the key impact metrics for…" at bounding box center [245, 366] width 448 height 59
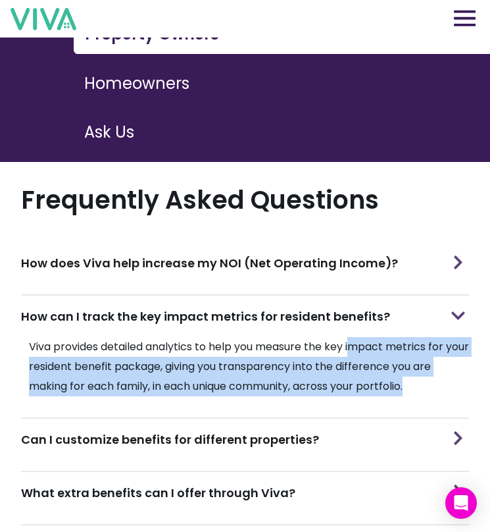
drag, startPoint x: 443, startPoint y: 384, endPoint x: 354, endPoint y: 327, distance: 105.4
click at [355, 328] on section "How can I track the key impact metrics for resident benefits? Viva provides det…" at bounding box center [245, 357] width 448 height 123
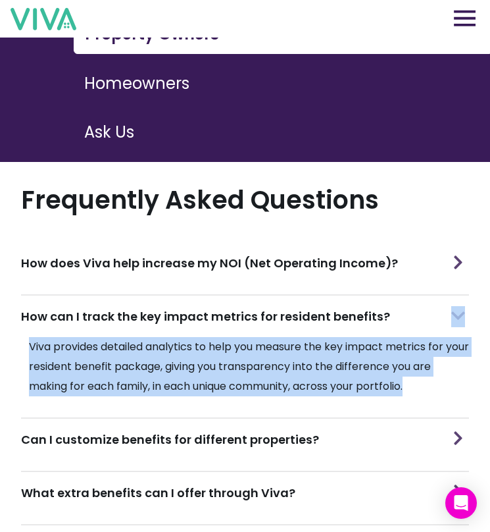
click at [354, 327] on div "How can I track the key impact metrics for resident benefits?" at bounding box center [245, 316] width 448 height 41
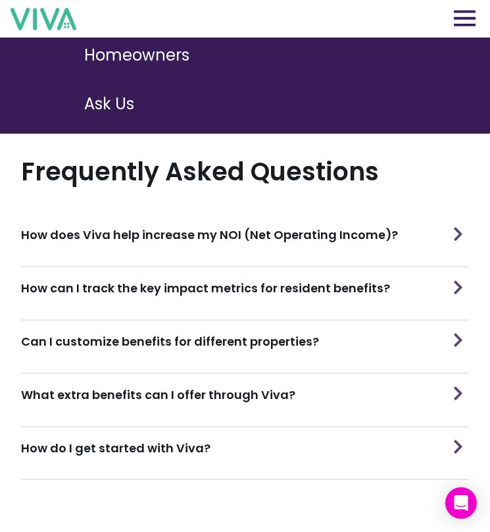
scroll to position [327, 0]
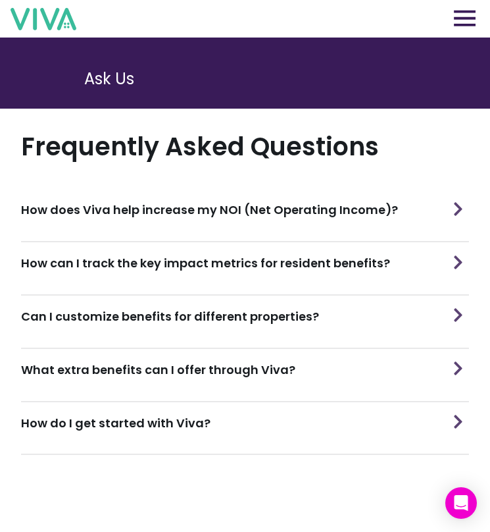
click at [274, 243] on div "How can I track the key impact metrics for resident benefits?" at bounding box center [245, 262] width 448 height 41
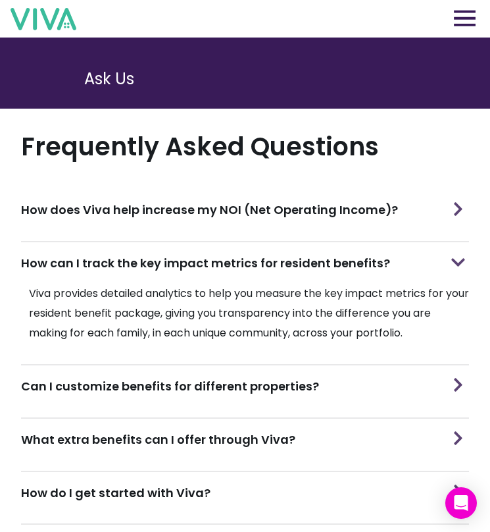
click at [274, 377] on h3 "Can I customize benefits for different properties?" at bounding box center [170, 386] width 298 height 18
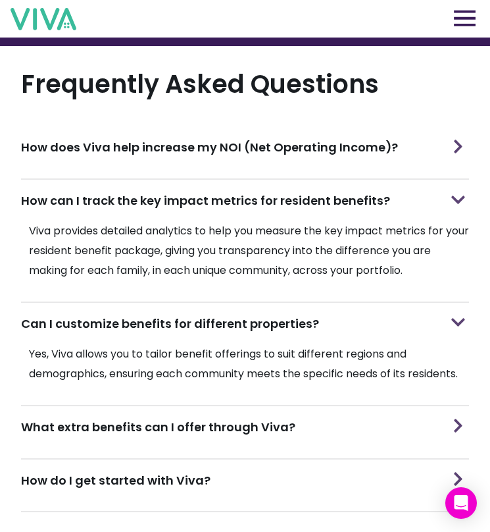
click at [259, 419] on h3 "What extra benefits can I offer through Viva?" at bounding box center [158, 427] width 275 height 18
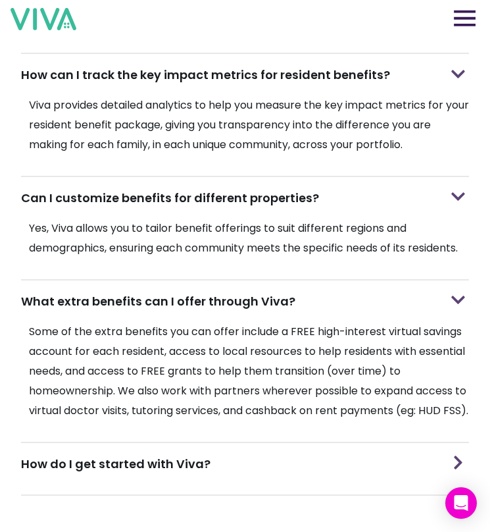
click at [225, 469] on div "How do I get started with Viva?" at bounding box center [245, 463] width 448 height 41
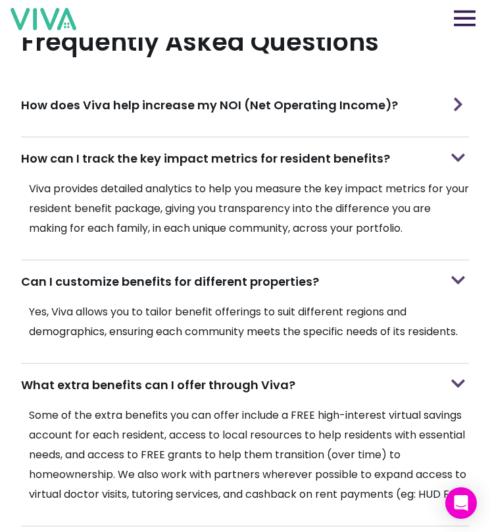
scroll to position [392, 0]
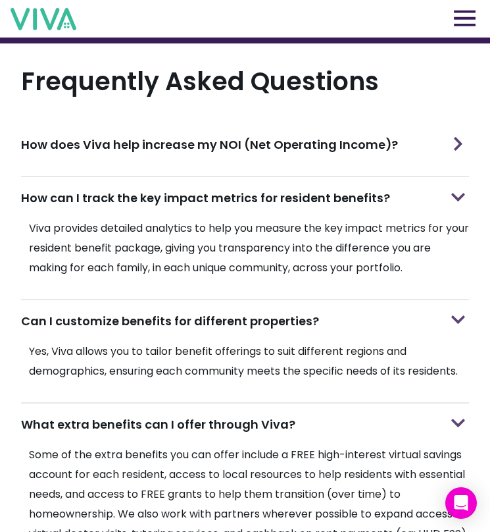
click at [151, 143] on h3 "How does Viva help increase my NOI (Net Operating Income)?" at bounding box center [209, 145] width 377 height 18
